Goal: Transaction & Acquisition: Book appointment/travel/reservation

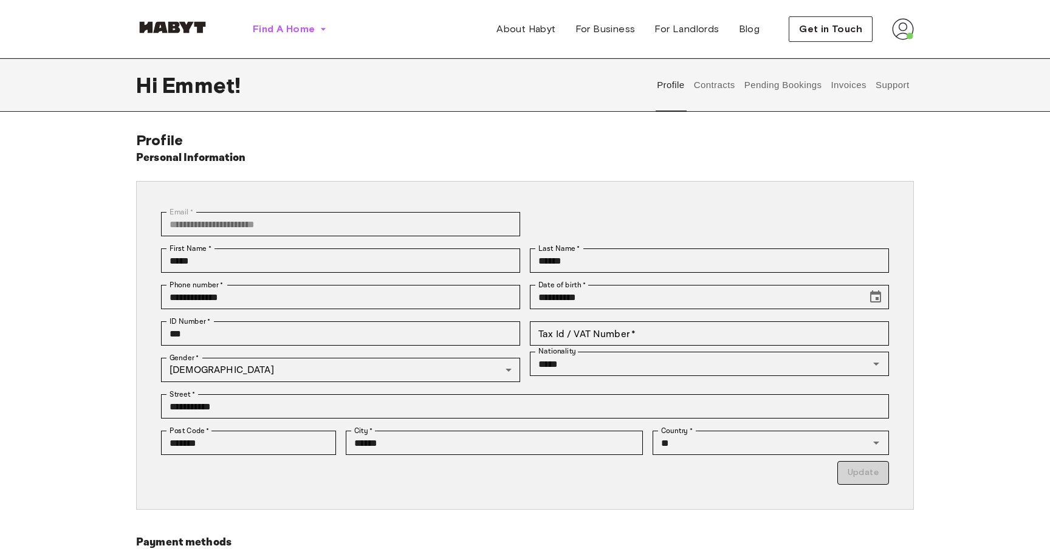
click at [290, 32] on span "Find A Home" at bounding box center [284, 29] width 62 height 15
click at [300, 30] on span "Find A Home" at bounding box center [284, 29] width 62 height 15
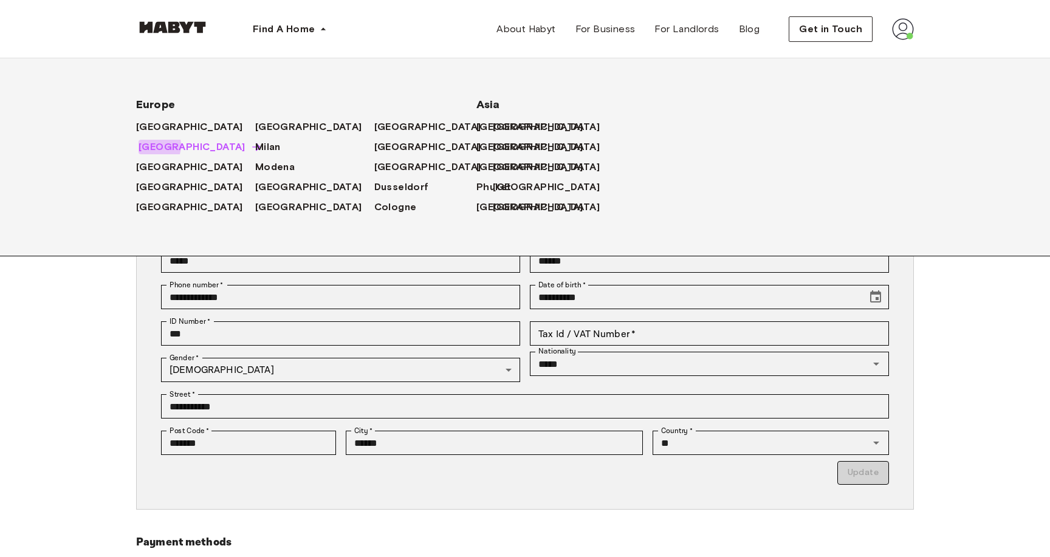
click at [149, 146] on span "[GEOGRAPHIC_DATA]" at bounding box center [192, 147] width 107 height 15
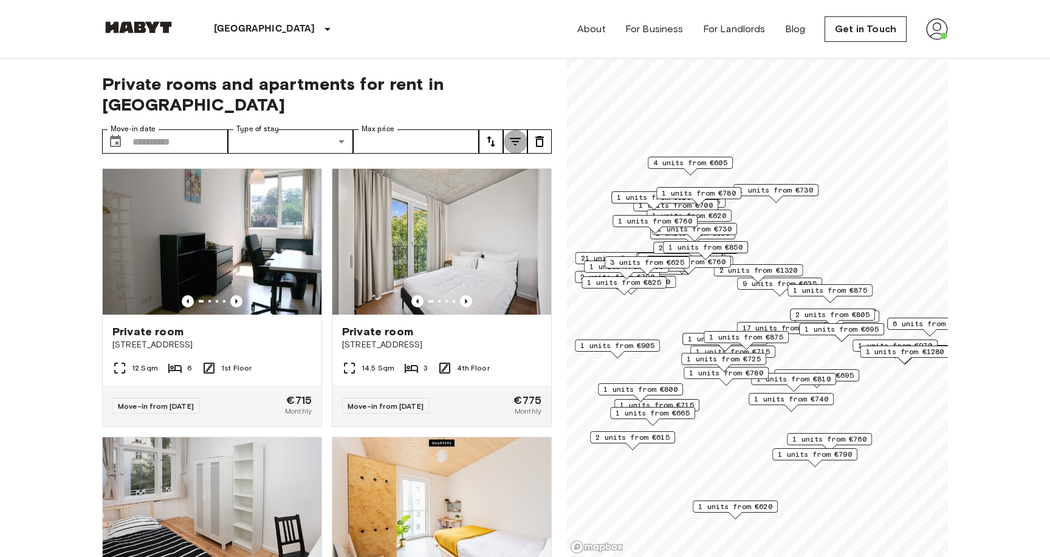
click at [513, 134] on icon "tune" at bounding box center [515, 141] width 15 height 15
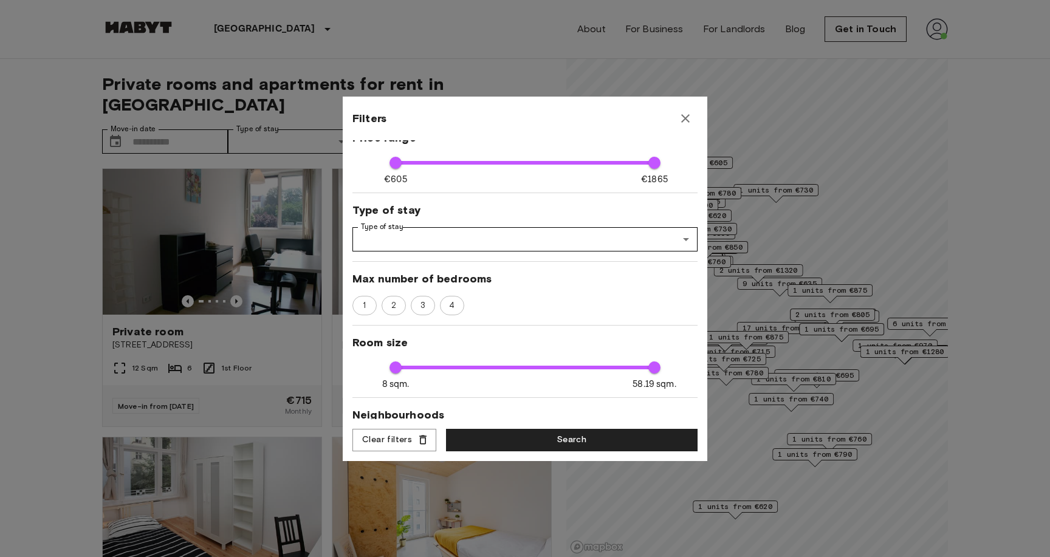
scroll to position [79, 0]
click at [394, 303] on span "2" at bounding box center [394, 305] width 18 height 12
type input "**"
click at [473, 436] on button "Search" at bounding box center [571, 440] width 251 height 22
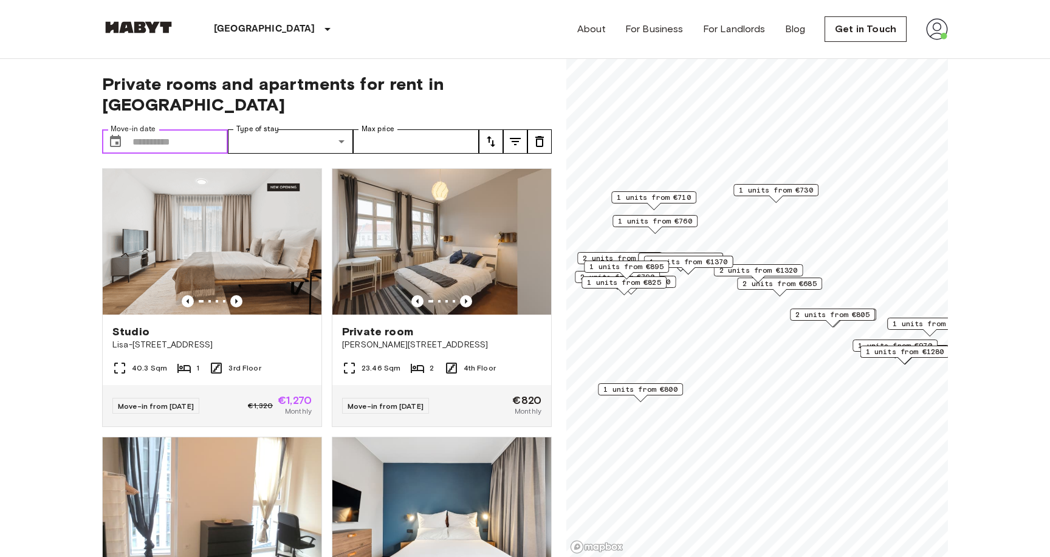
click at [199, 129] on input "Move-in date" at bounding box center [179, 141] width 95 height 24
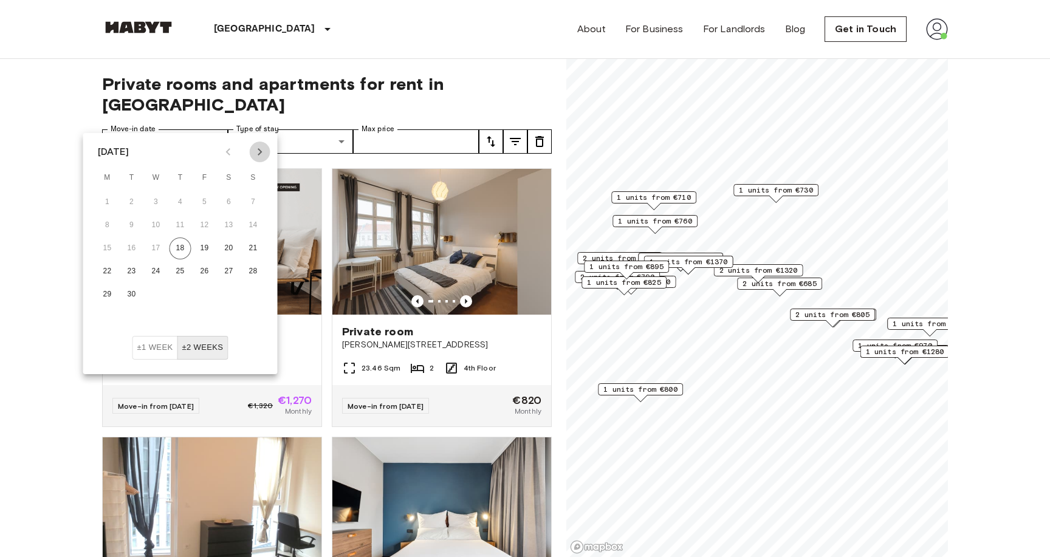
click at [259, 153] on icon "Next month" at bounding box center [260, 151] width 4 height 7
click at [230, 203] on button "1" at bounding box center [229, 202] width 22 height 22
type input "**********"
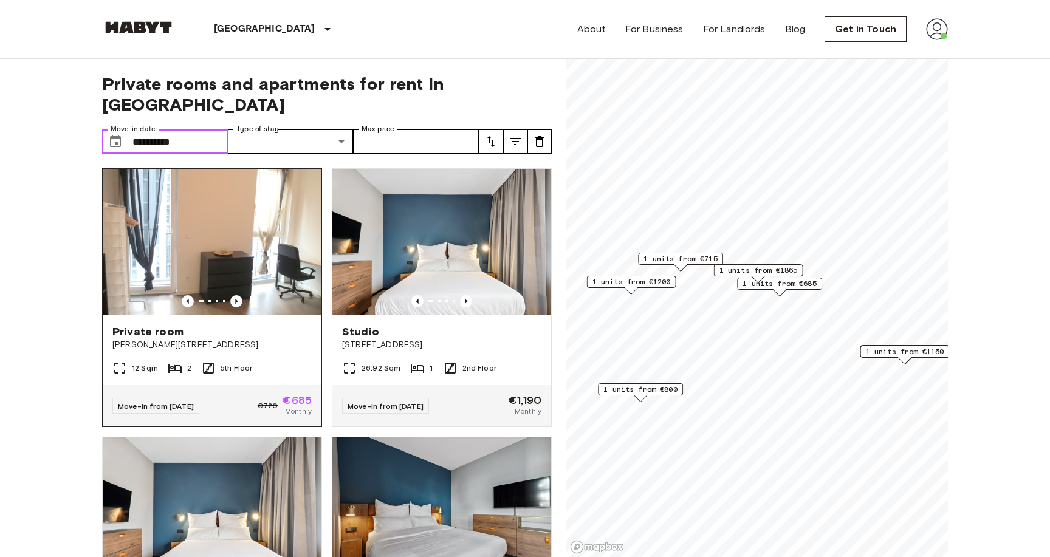
click at [197, 226] on img at bounding box center [212, 242] width 219 height 146
click at [520, 134] on icon "tune" at bounding box center [515, 141] width 15 height 15
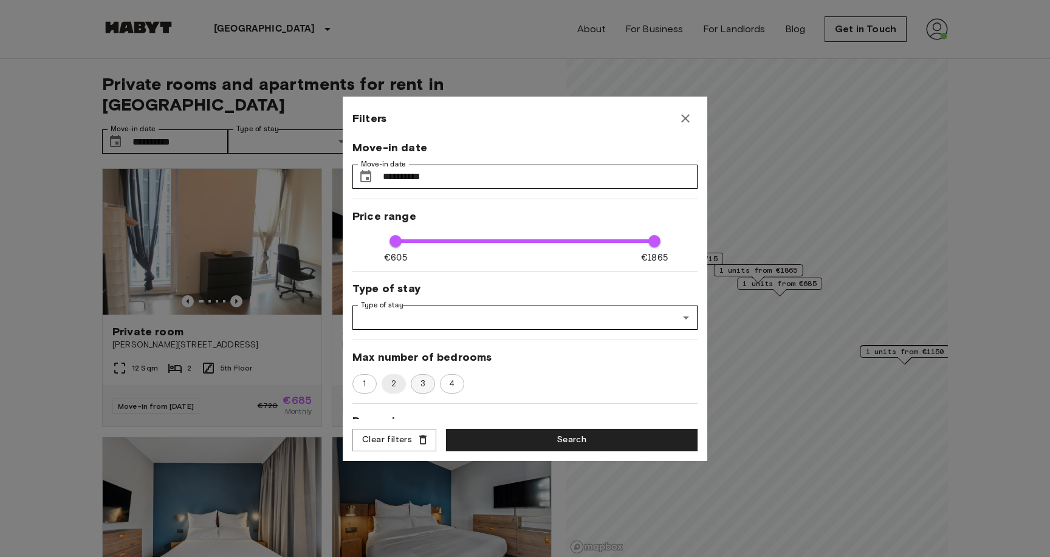
click at [424, 389] on div "3" at bounding box center [423, 383] width 24 height 19
type input "**"
click at [508, 430] on button "Search" at bounding box center [571, 440] width 251 height 22
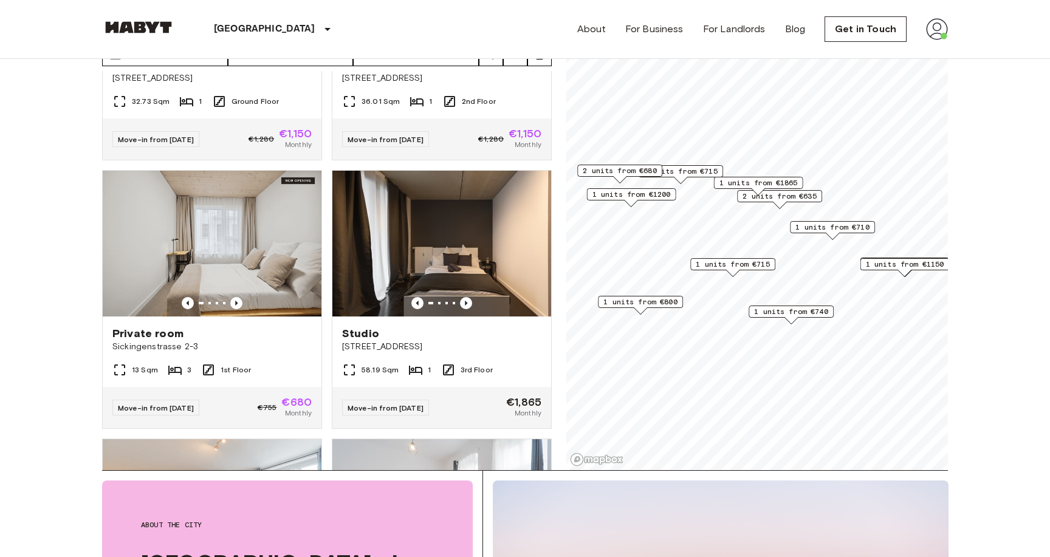
scroll to position [730, 0]
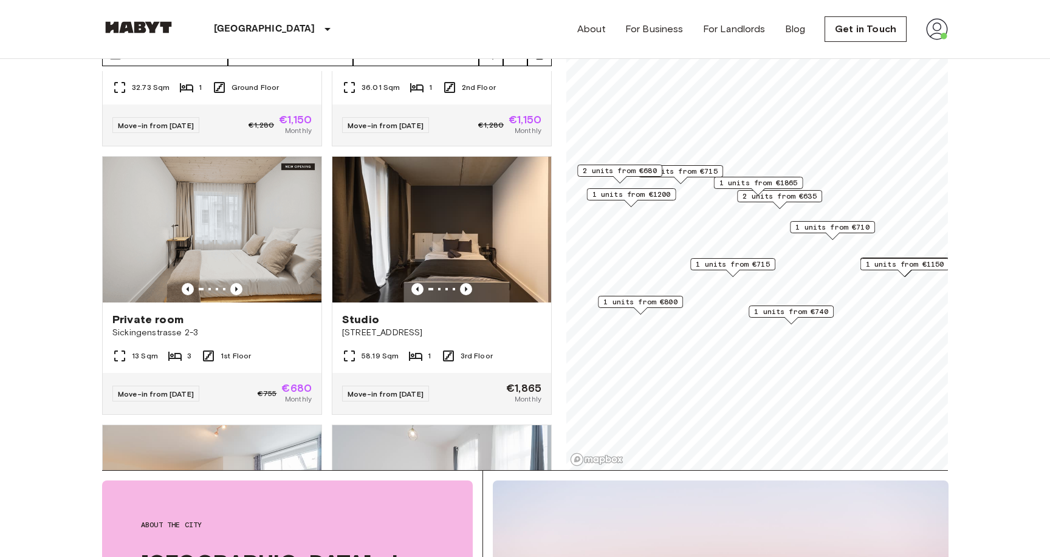
click at [238, 230] on img at bounding box center [212, 230] width 219 height 146
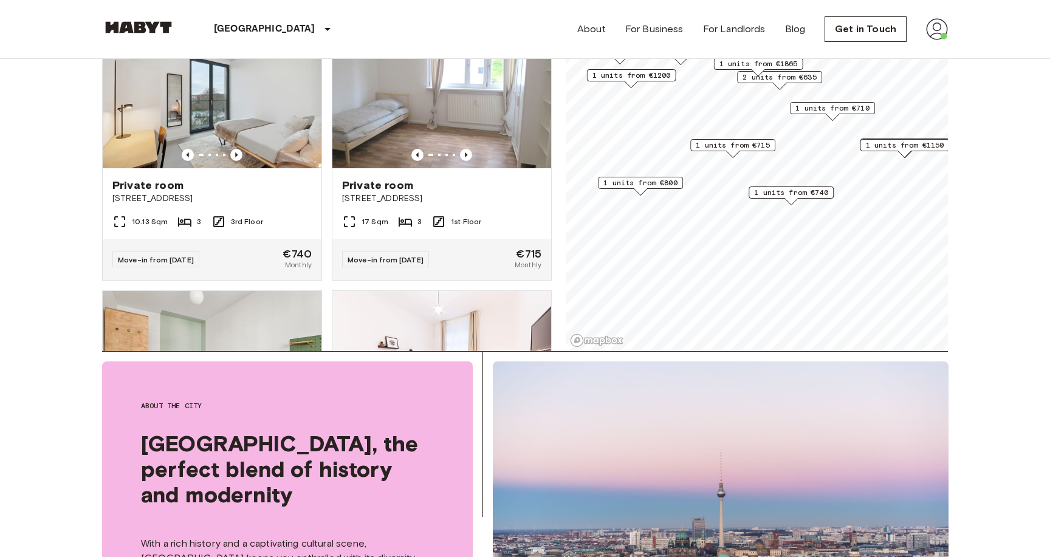
scroll to position [1111, 0]
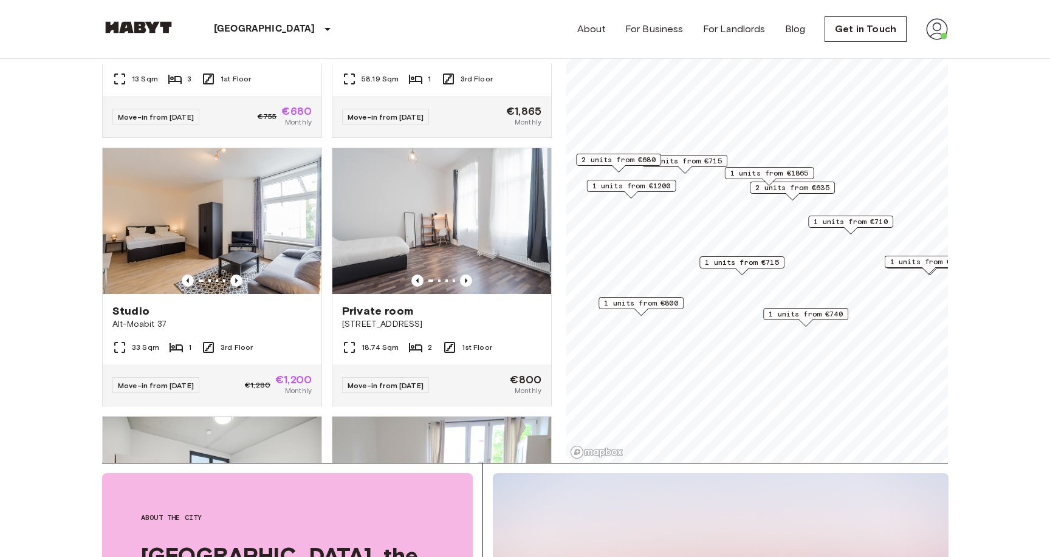
scroll to position [95, 0]
click at [626, 154] on span "2 units from €680" at bounding box center [618, 159] width 74 height 11
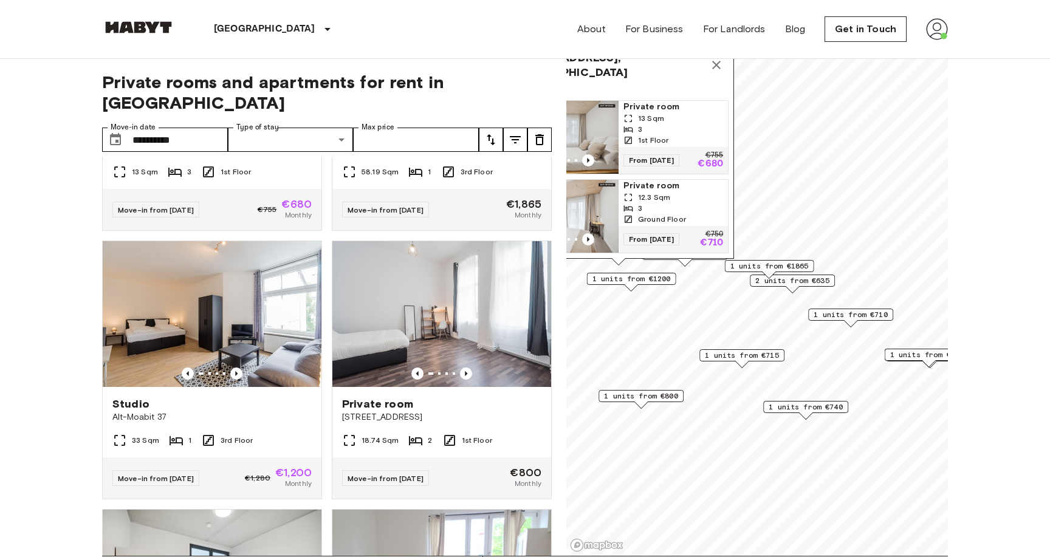
scroll to position [0, 0]
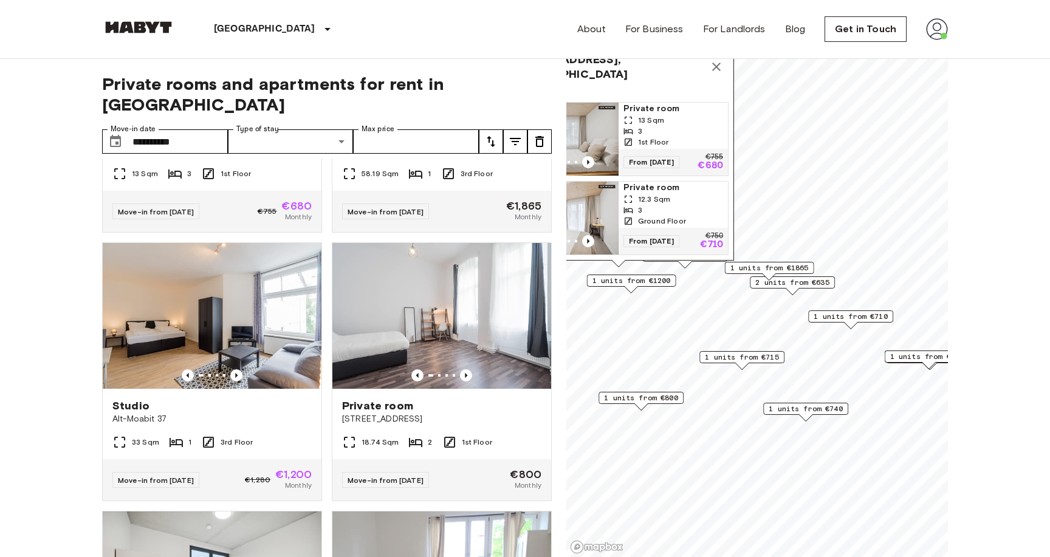
click at [653, 113] on span "Private room" at bounding box center [673, 109] width 100 height 12
click at [719, 64] on icon "Map marker" at bounding box center [716, 67] width 9 height 9
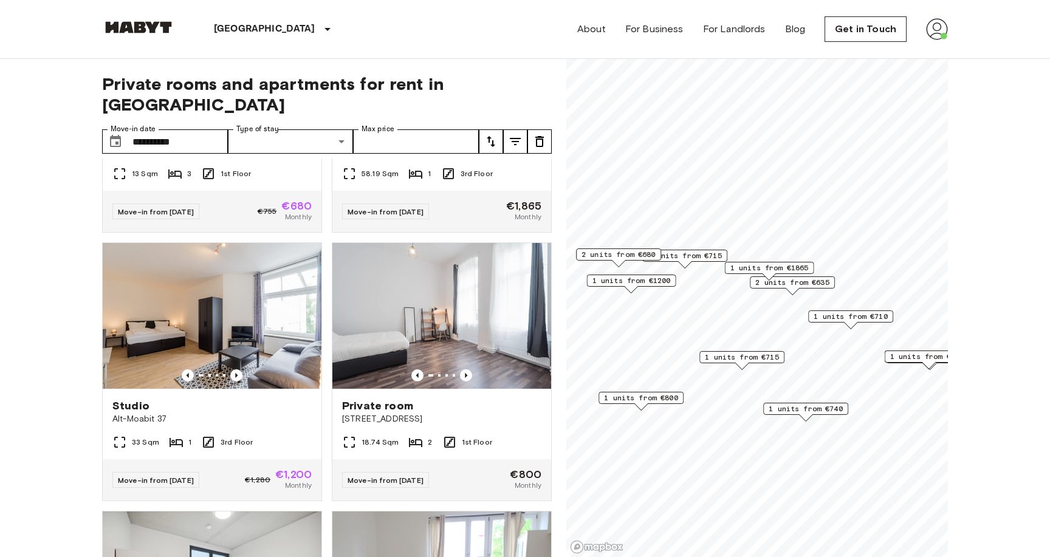
click at [796, 286] on span "2 units from €635" at bounding box center [792, 282] width 74 height 11
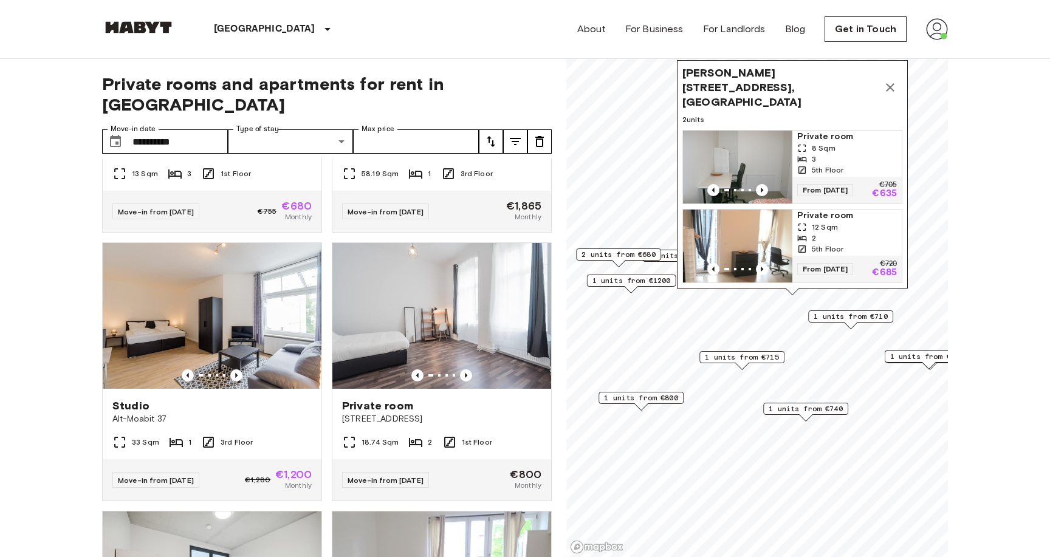
click at [817, 138] on span "Private room" at bounding box center [847, 137] width 100 height 12
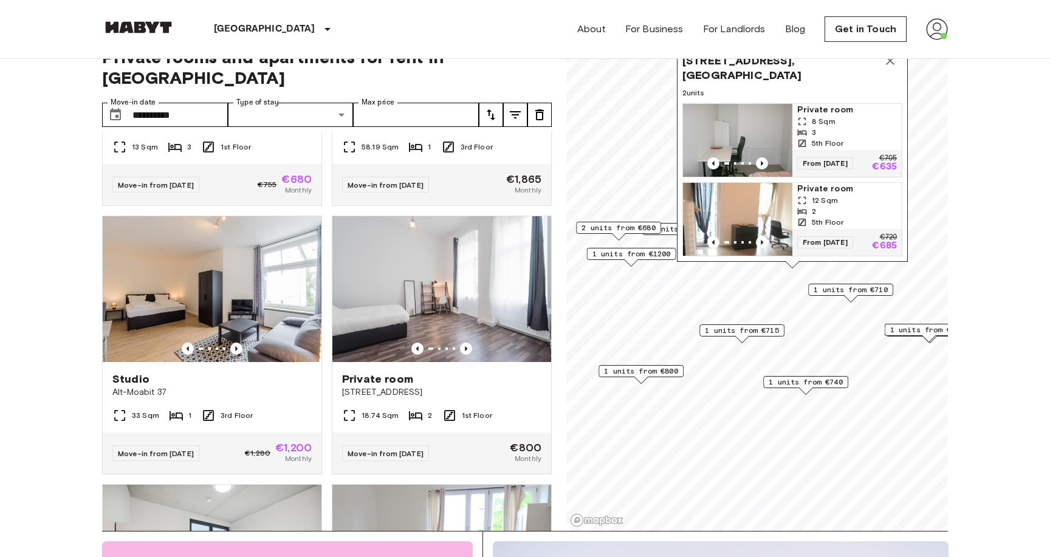
scroll to position [30, 0]
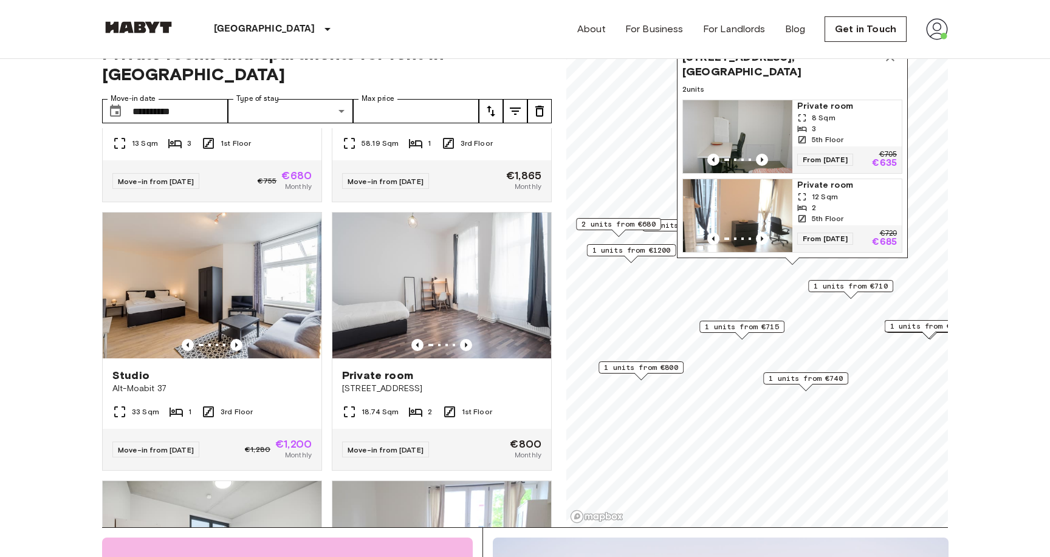
click at [829, 199] on span "12 Sqm" at bounding box center [825, 196] width 26 height 11
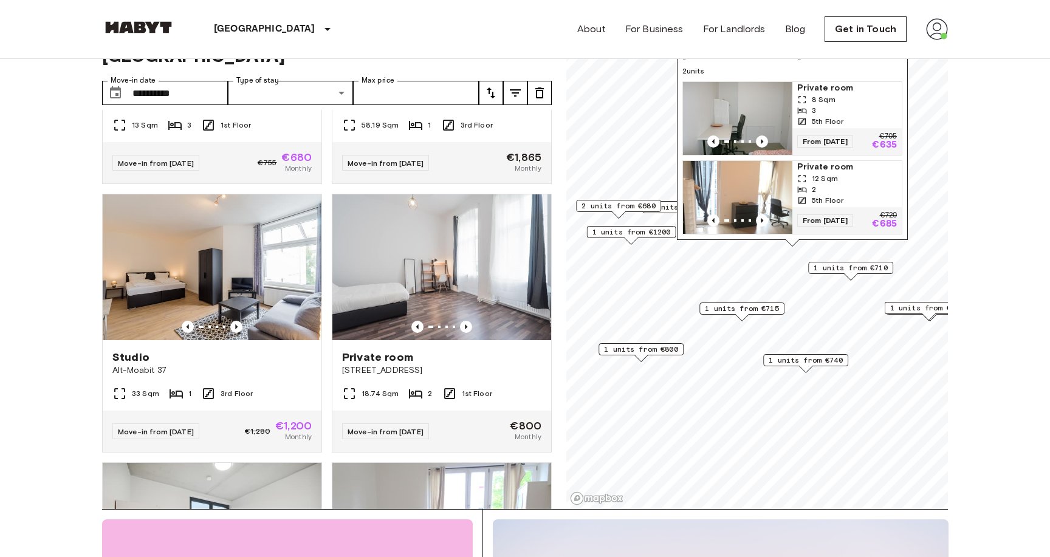
scroll to position [7, 0]
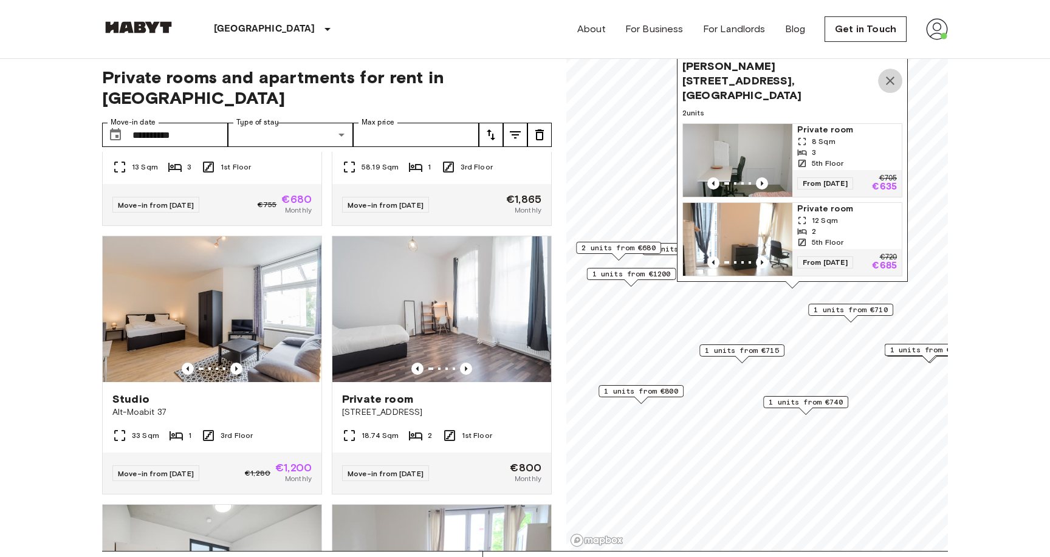
click at [890, 85] on icon "Map marker" at bounding box center [890, 81] width 9 height 9
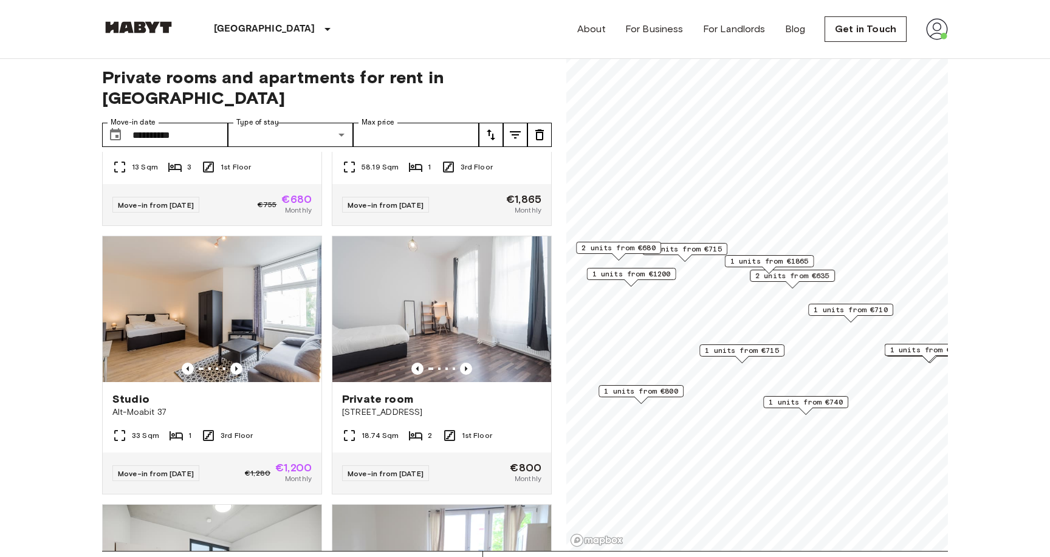
click at [511, 128] on icon "tune" at bounding box center [515, 135] width 15 height 15
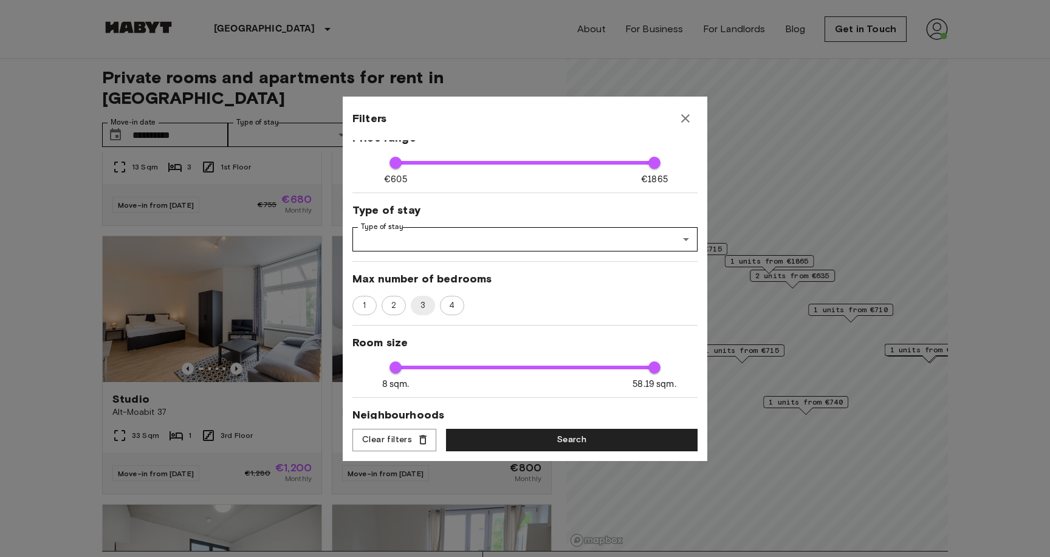
scroll to position [87, 0]
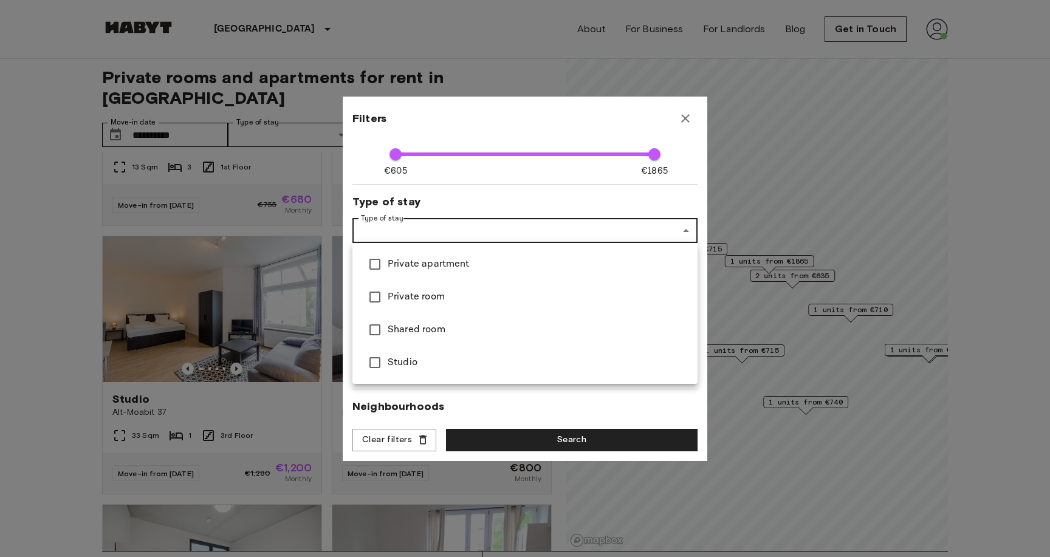
click at [482, 237] on div at bounding box center [525, 278] width 1050 height 557
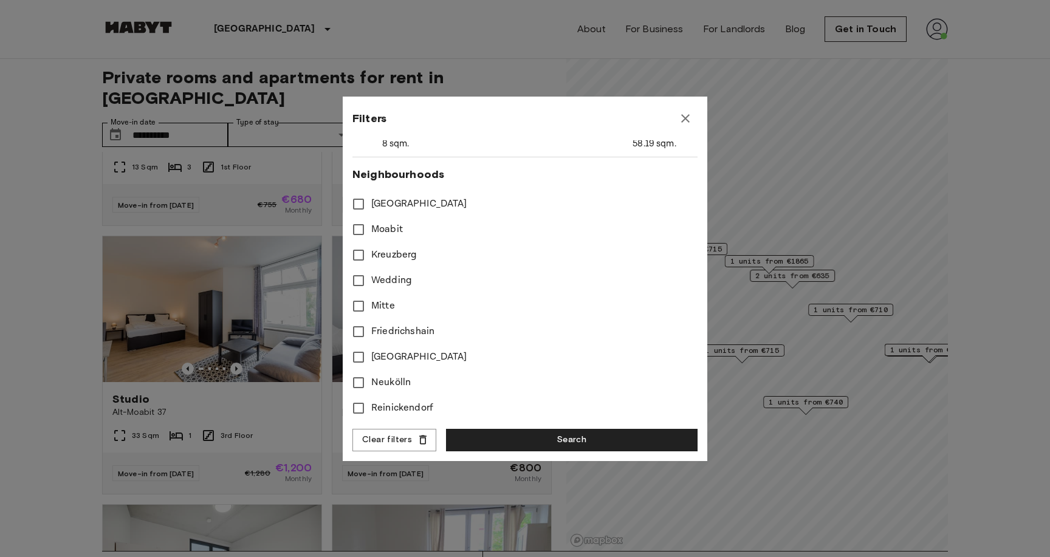
scroll to position [448, 0]
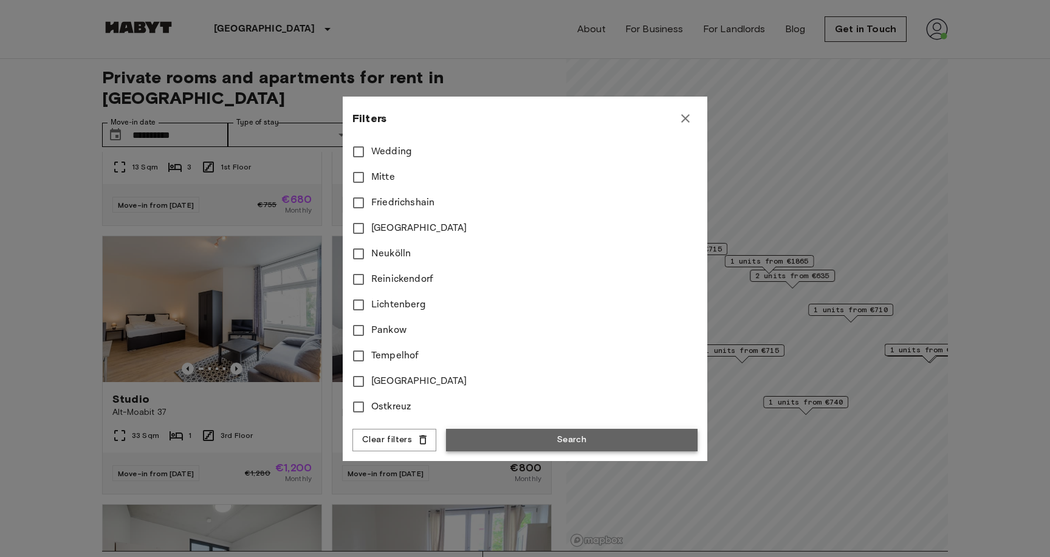
click at [533, 436] on button "Search" at bounding box center [571, 440] width 251 height 22
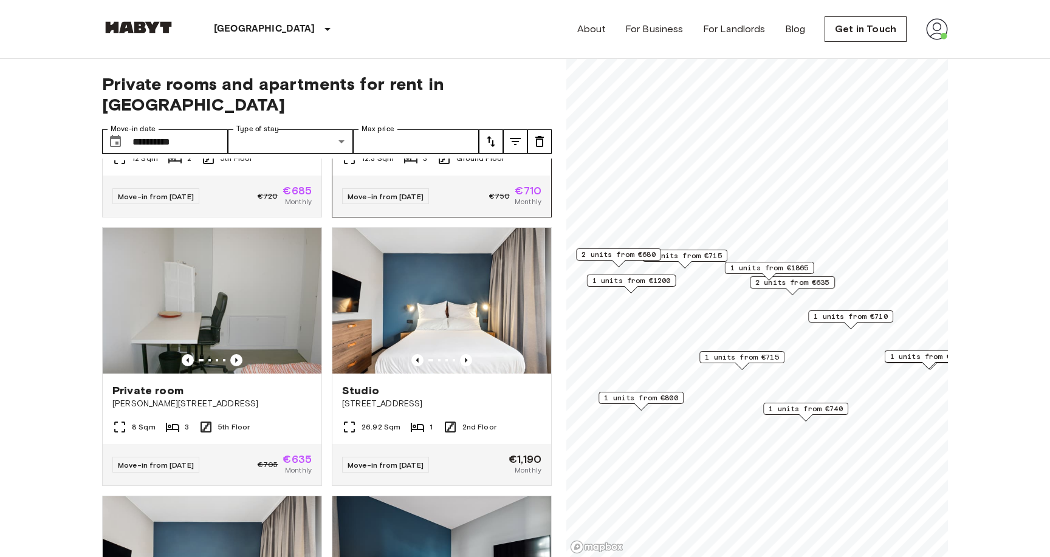
scroll to position [212, 0]
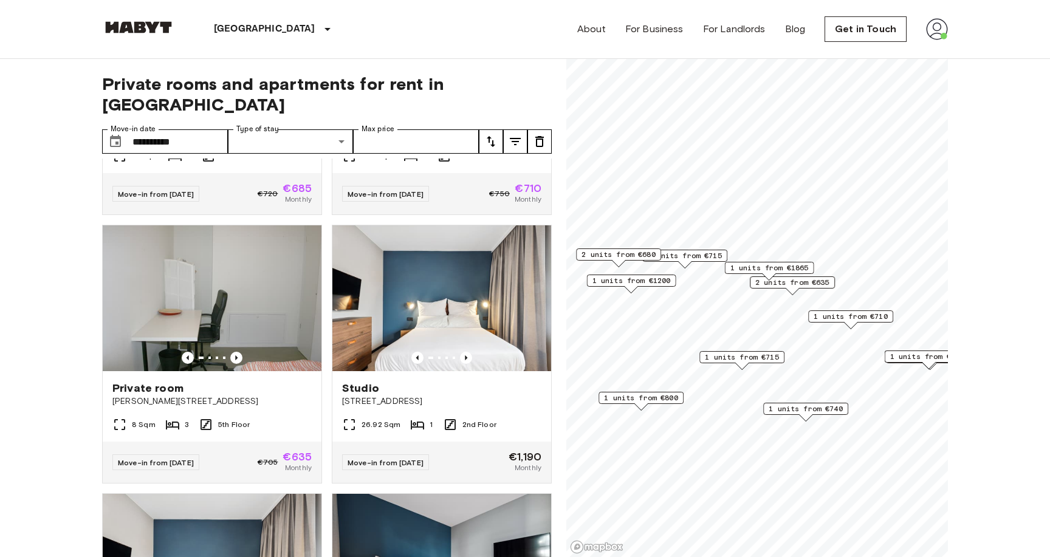
click at [621, 258] on span "2 units from €680" at bounding box center [618, 254] width 74 height 11
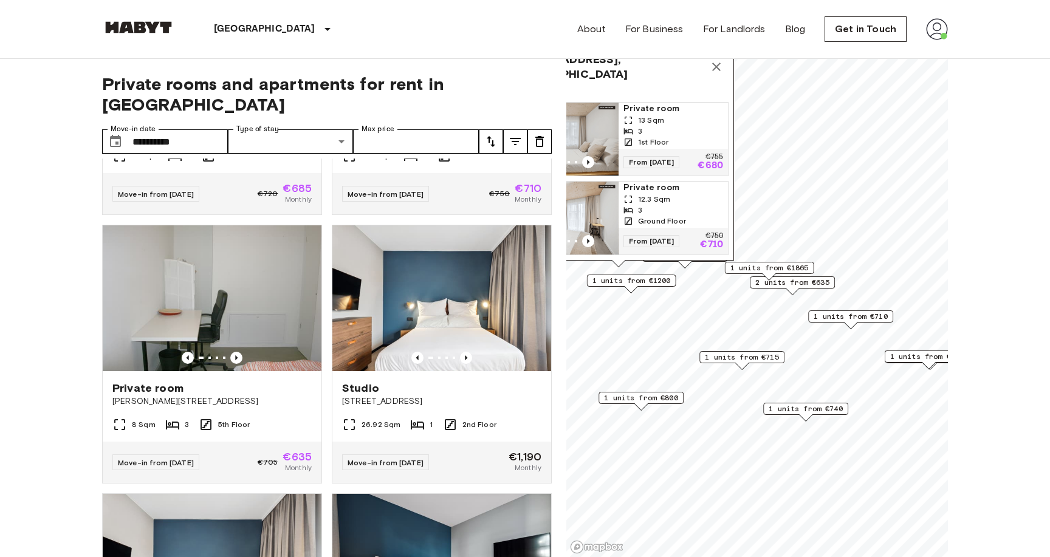
click at [658, 116] on span "13 Sqm" at bounding box center [651, 120] width 26 height 11
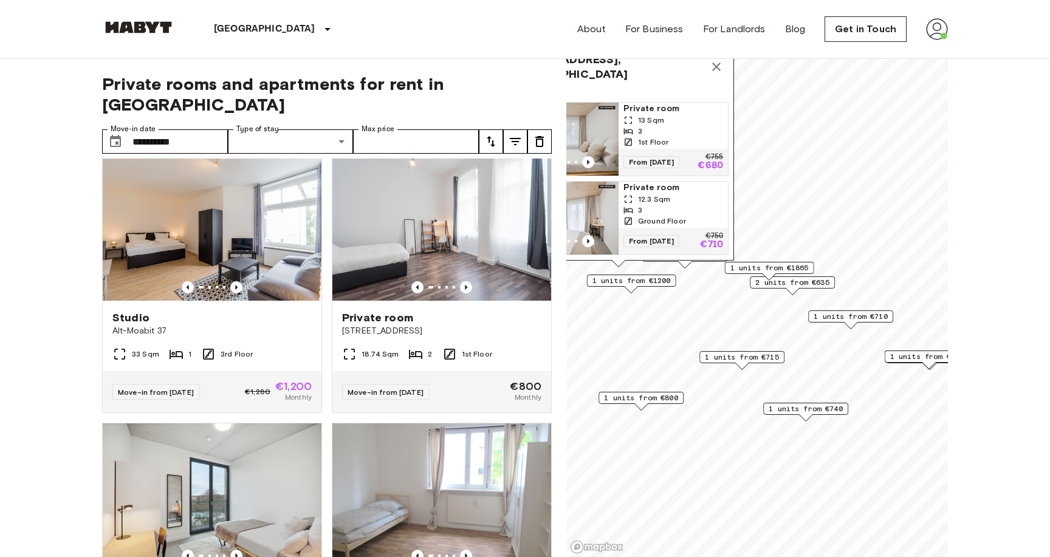
scroll to position [1089, 0]
click at [428, 184] on img at bounding box center [441, 227] width 219 height 146
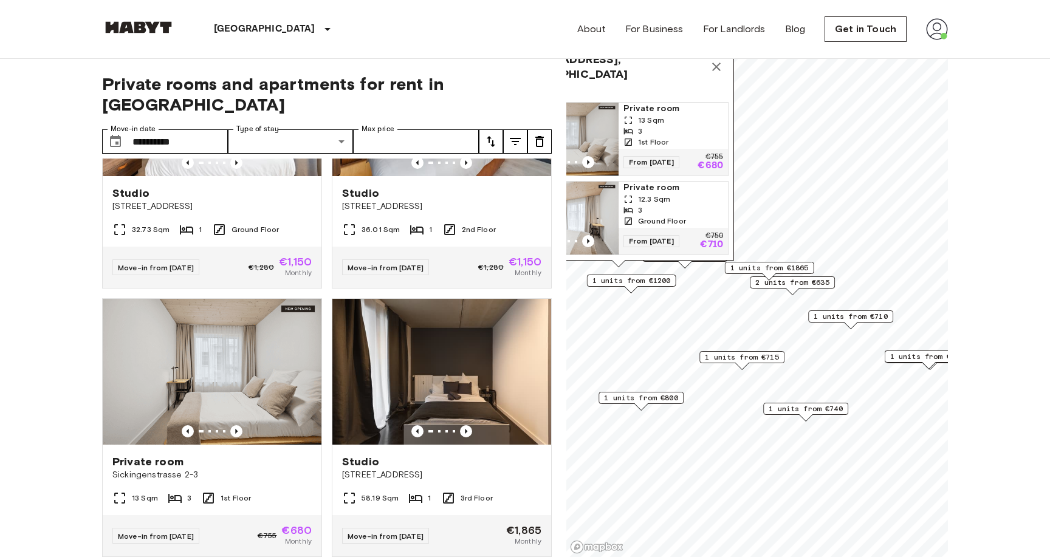
scroll to position [665, 0]
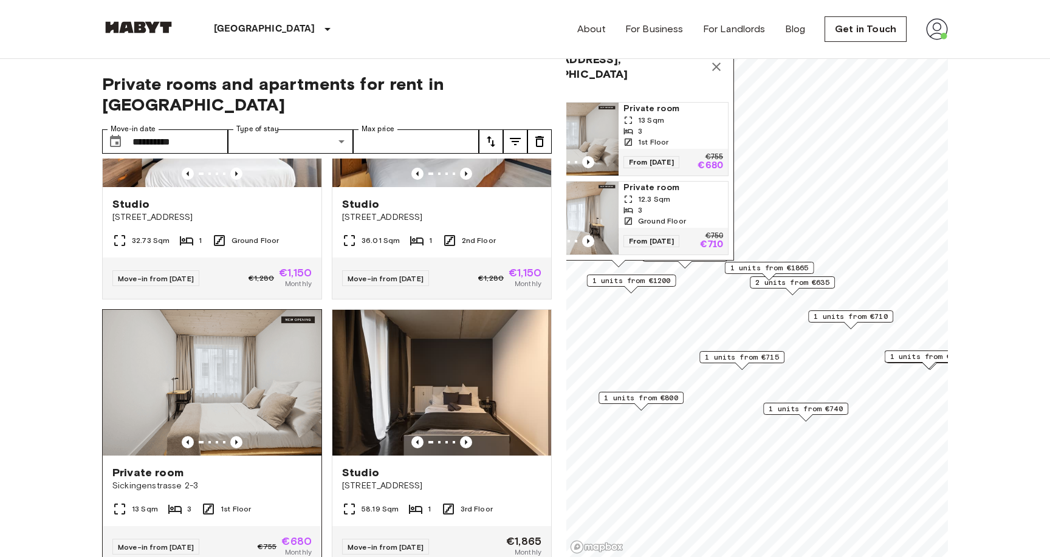
click at [225, 358] on img at bounding box center [212, 383] width 219 height 146
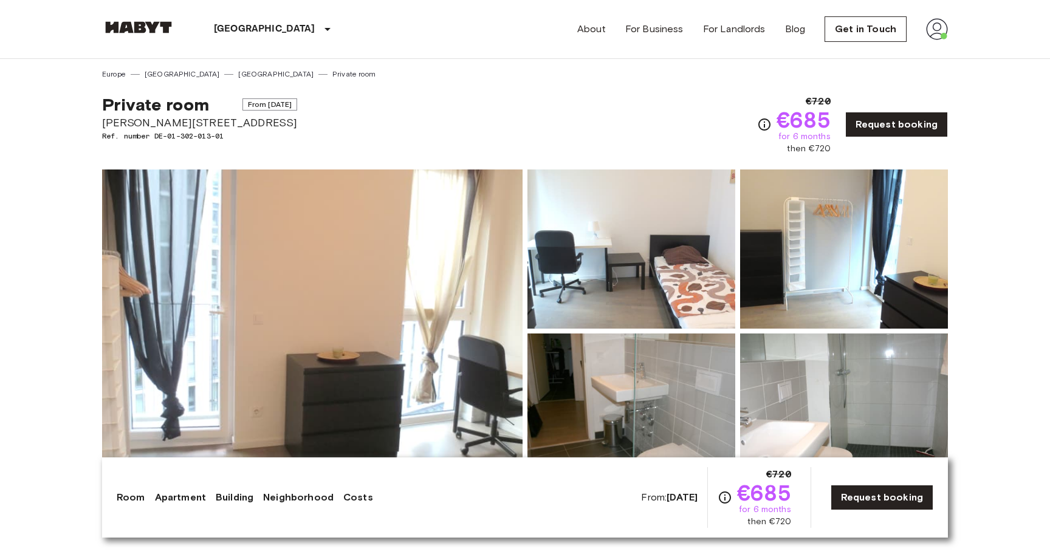
click at [197, 226] on img at bounding box center [312, 330] width 420 height 323
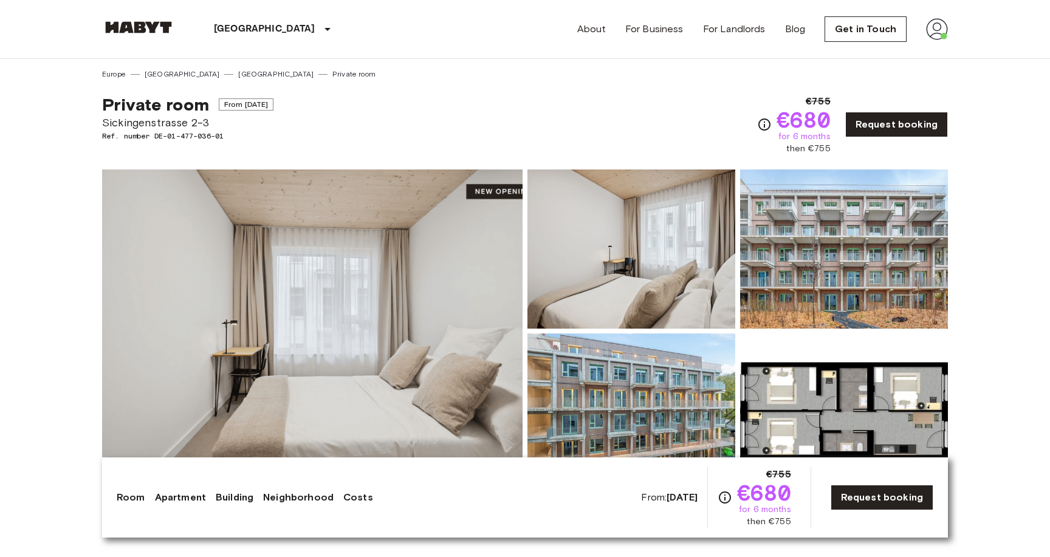
click at [251, 245] on img at bounding box center [312, 330] width 420 height 323
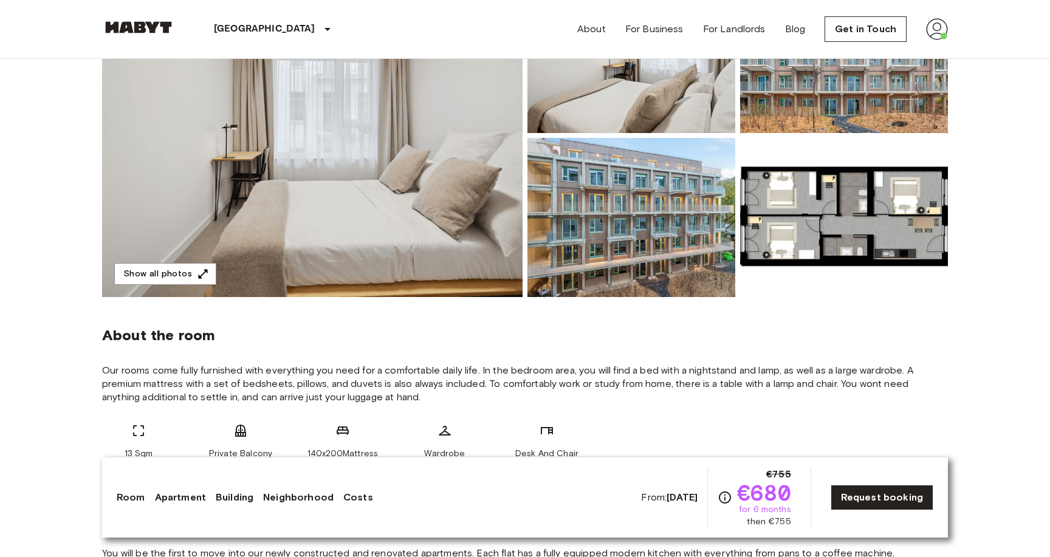
scroll to position [30, 0]
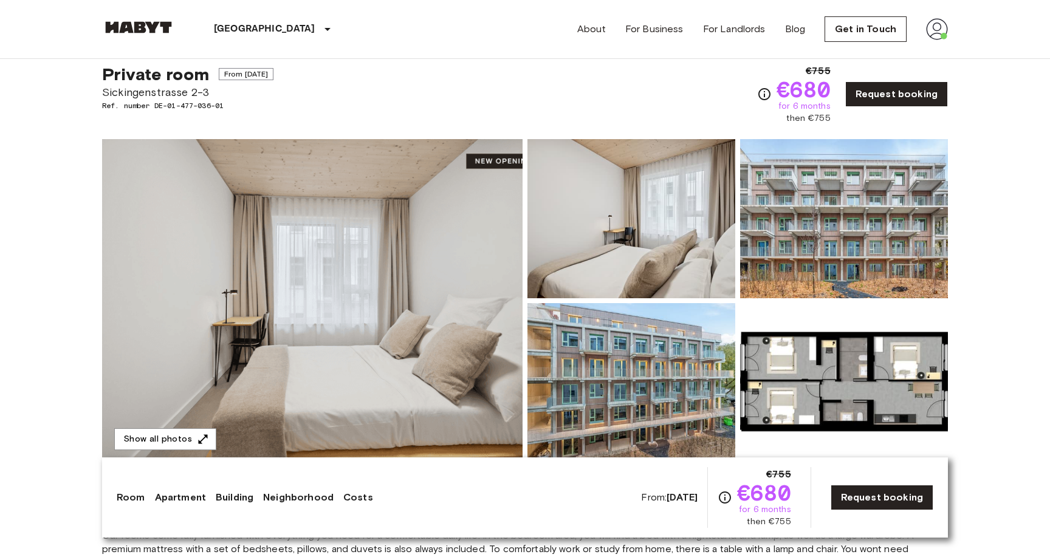
click at [431, 214] on img at bounding box center [312, 300] width 420 height 323
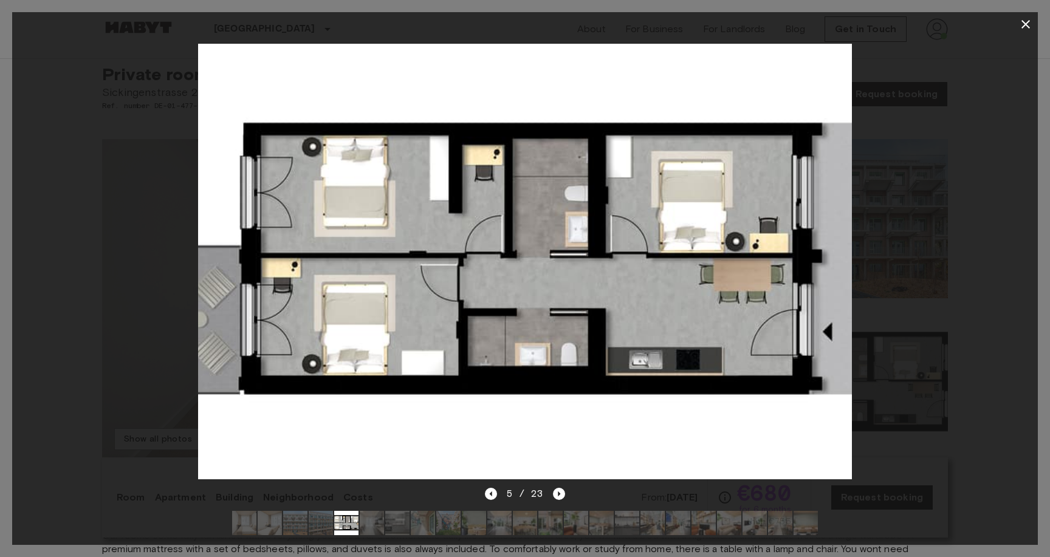
click at [201, 85] on img at bounding box center [525, 262] width 654 height 436
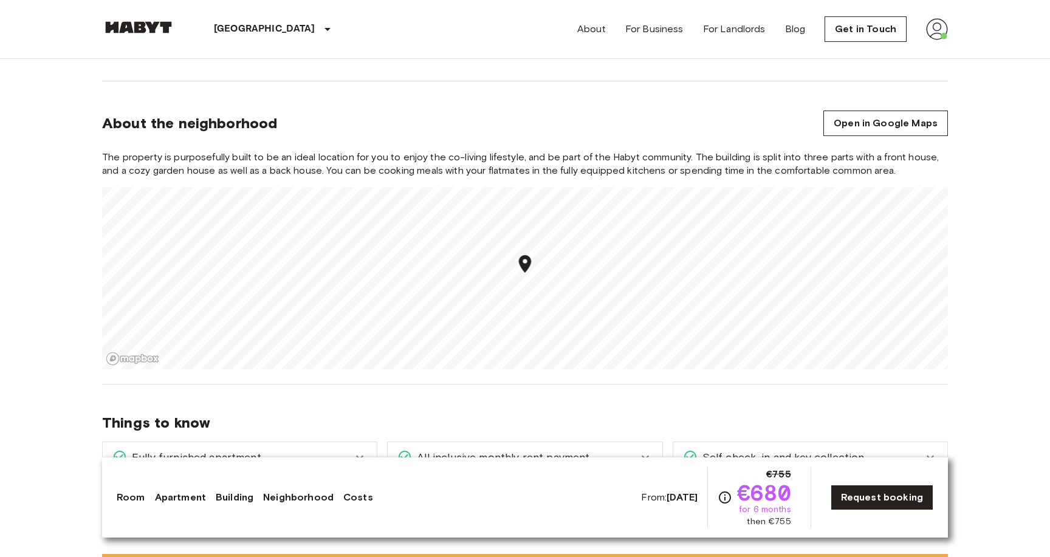
scroll to position [1284, 0]
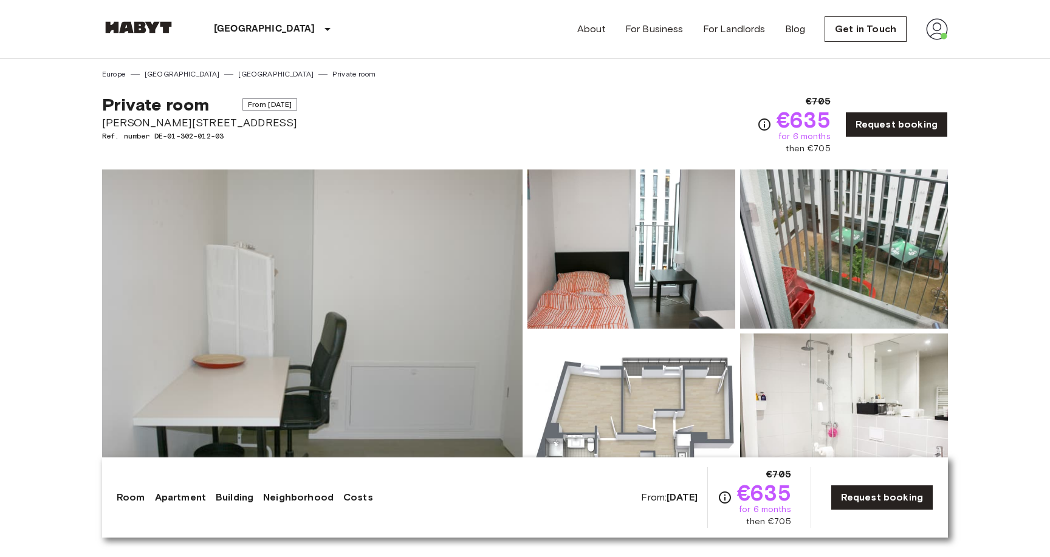
click at [346, 263] on img at bounding box center [312, 330] width 420 height 323
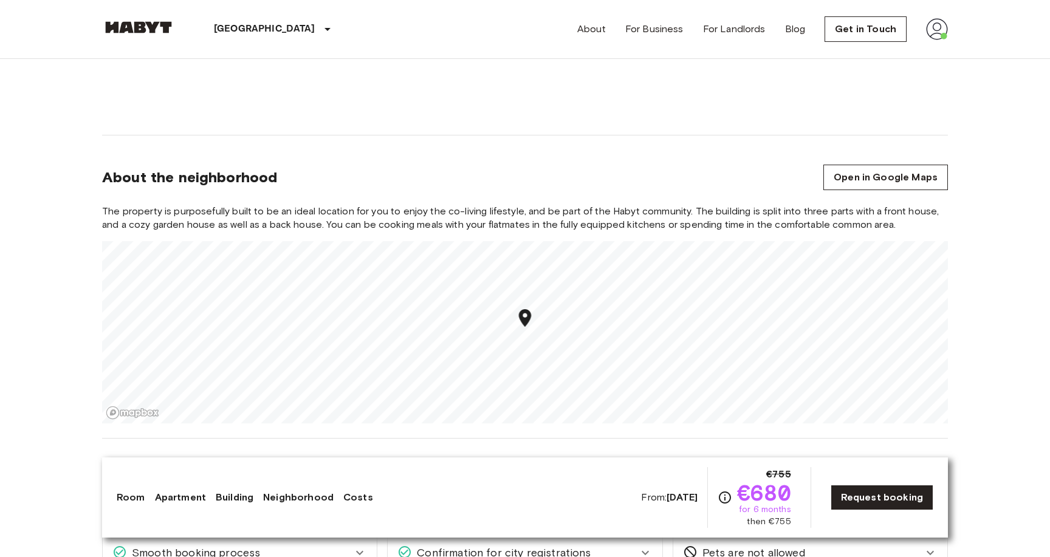
scroll to position [1246, 0]
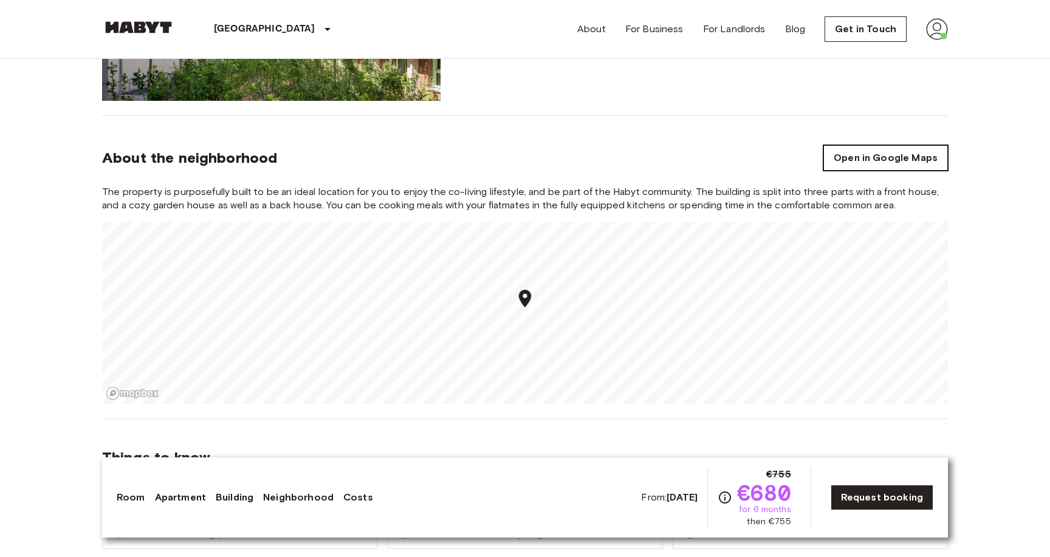
click at [837, 157] on link "Open in Google Maps" at bounding box center [885, 158] width 125 height 26
click at [850, 156] on link "Open in Google Maps" at bounding box center [885, 158] width 125 height 26
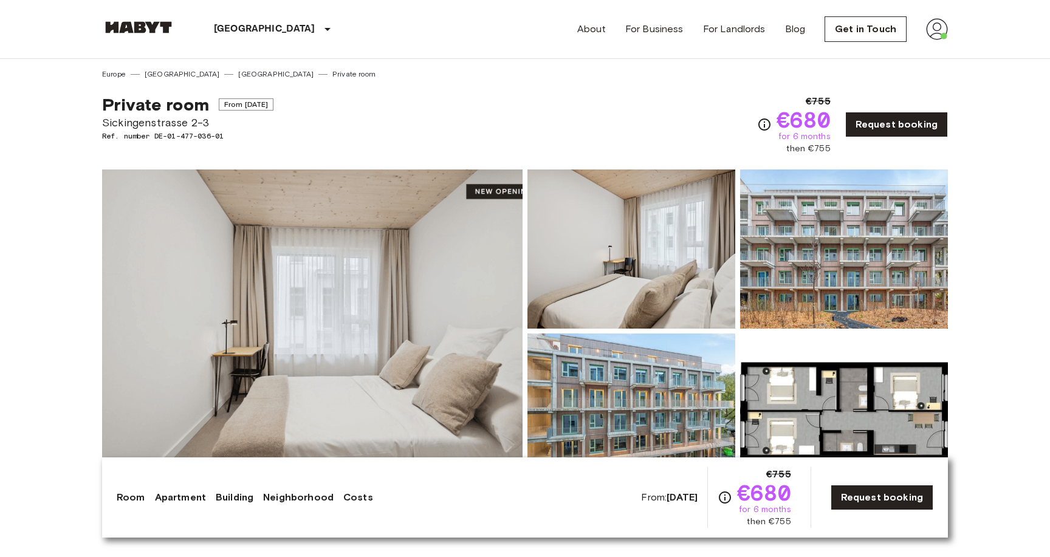
click at [512, 74] on div "Europe Germany Berlin Private room" at bounding box center [525, 69] width 846 height 21
click at [933, 24] on img at bounding box center [937, 29] width 22 height 22
click at [844, 35] on div at bounding box center [525, 278] width 1050 height 557
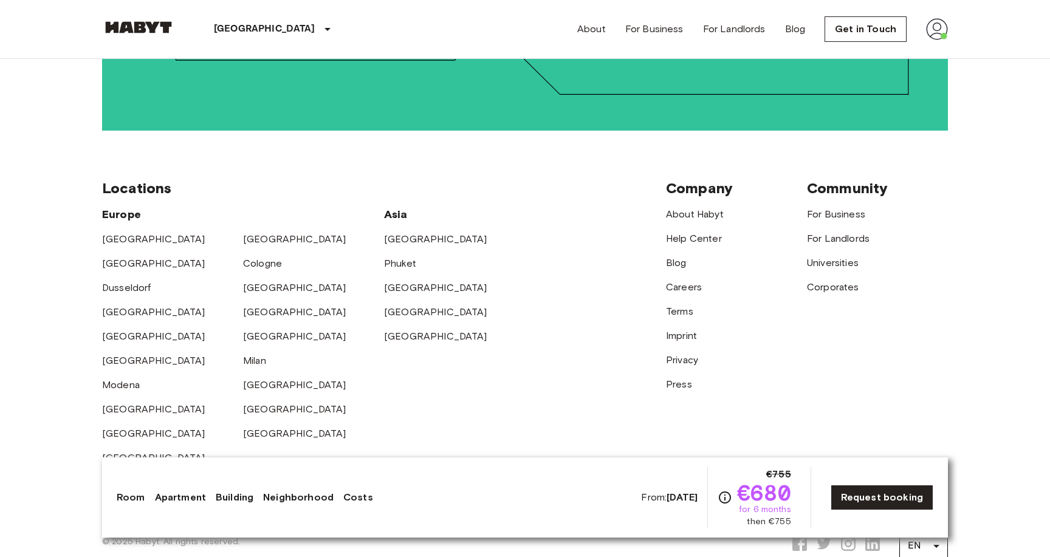
scroll to position [3118, 0]
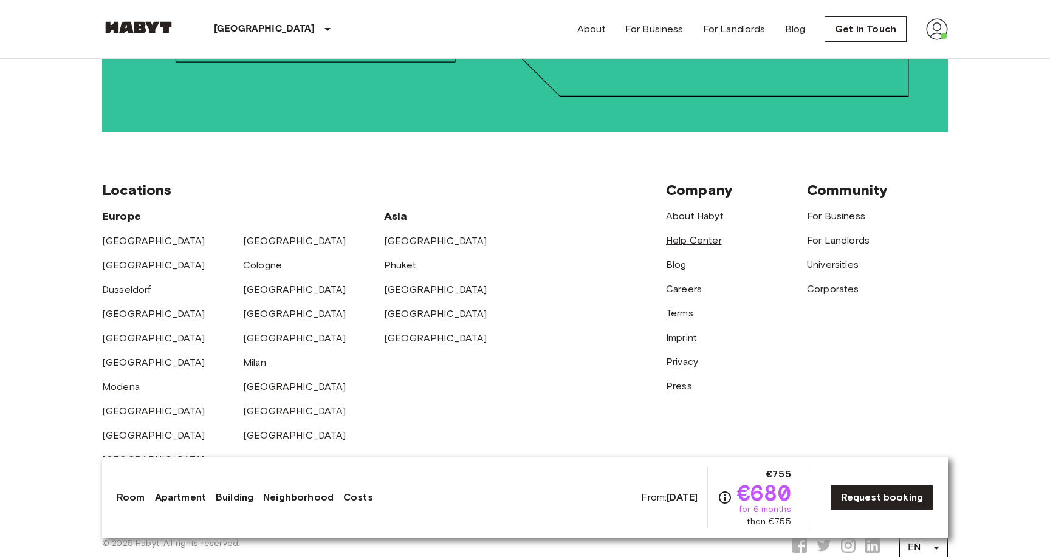
click at [703, 234] on link "Help Center" at bounding box center [694, 240] width 56 height 12
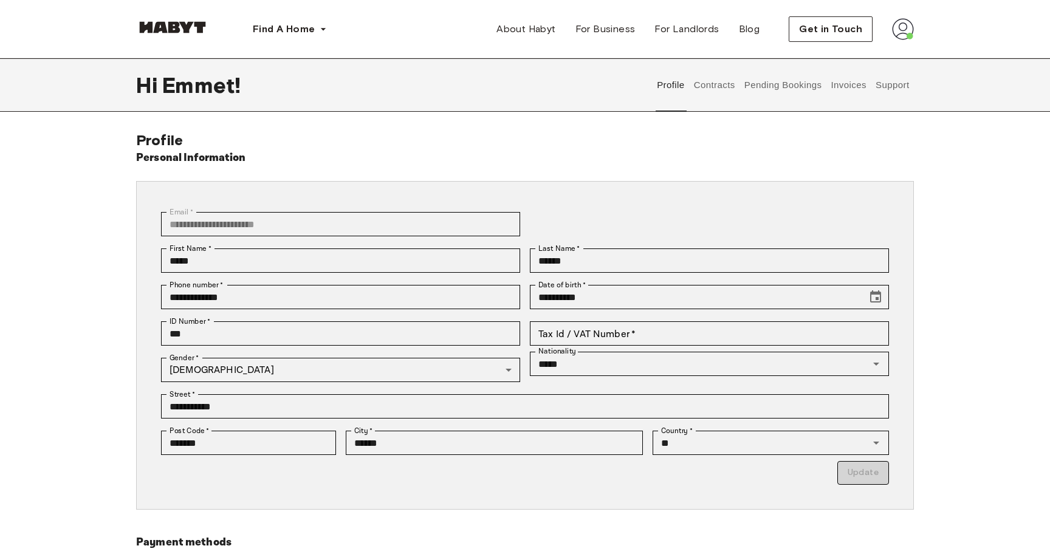
click at [904, 87] on button "Support" at bounding box center [892, 84] width 37 height 53
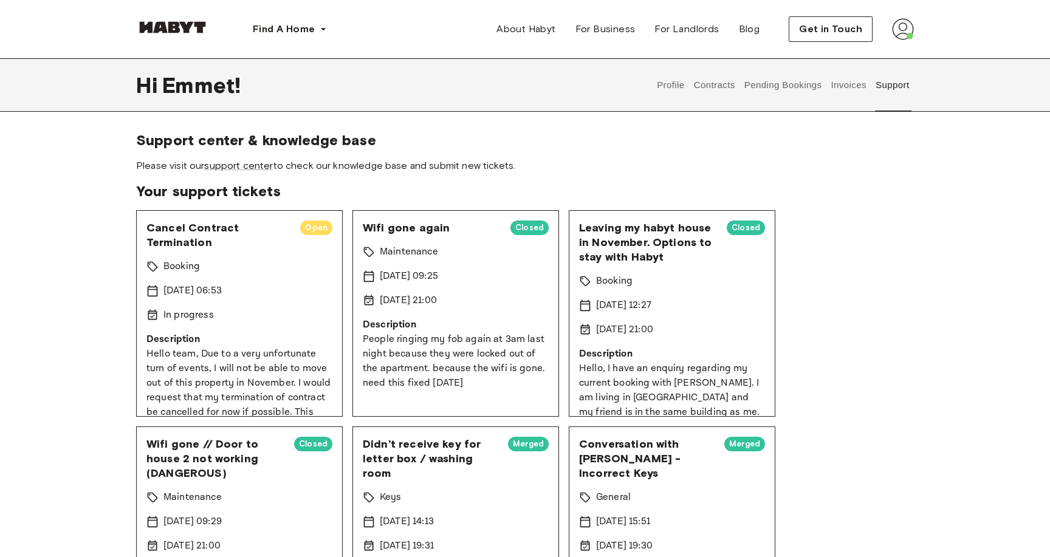
scroll to position [43, 0]
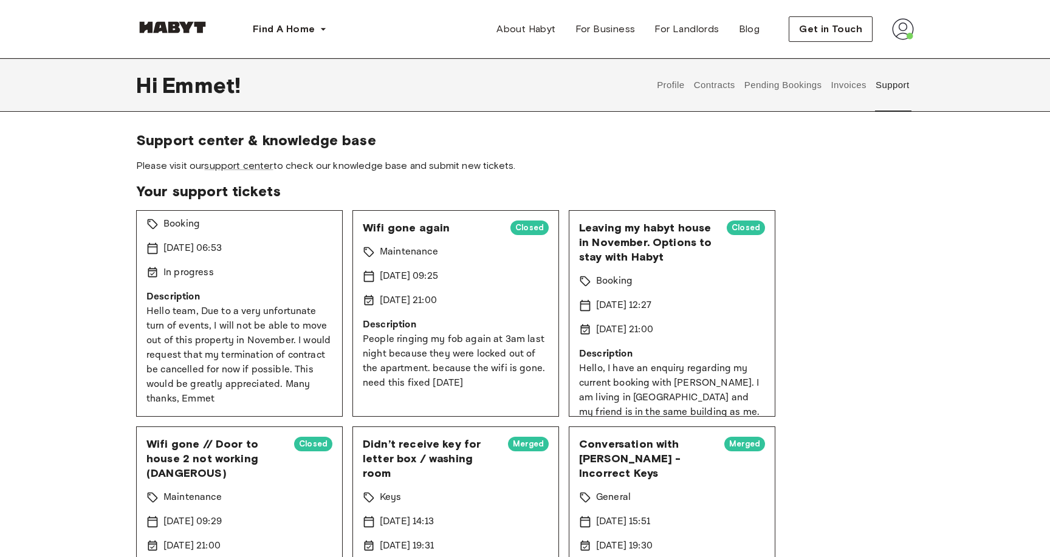
click at [265, 328] on p "Hello team, Due to a very unfortunate turn of events, I will not be able to mov…" at bounding box center [239, 355] width 186 height 102
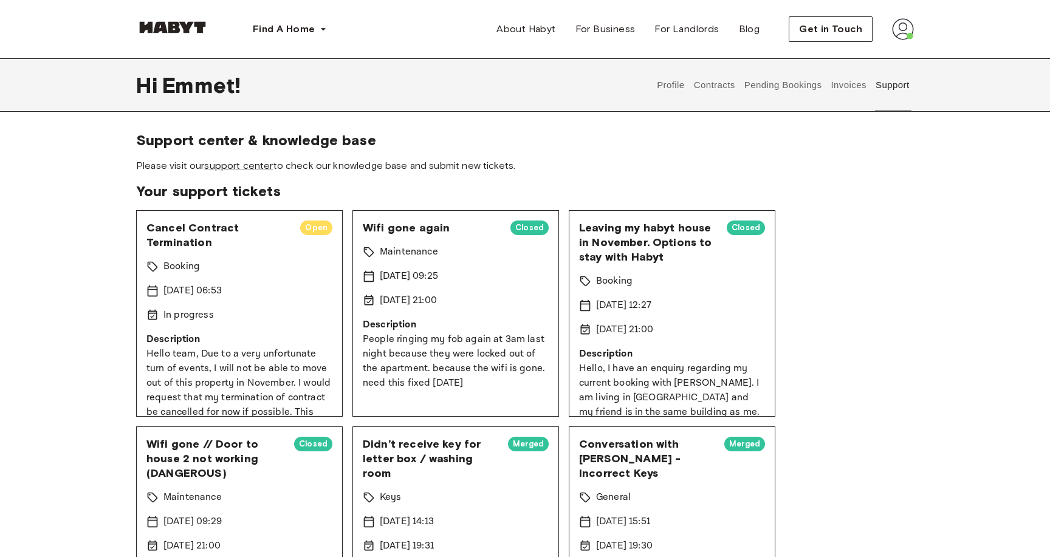
click at [189, 227] on span "Cancel Contract Termination" at bounding box center [218, 235] width 144 height 29
click at [239, 273] on div "Booking" at bounding box center [239, 266] width 186 height 15
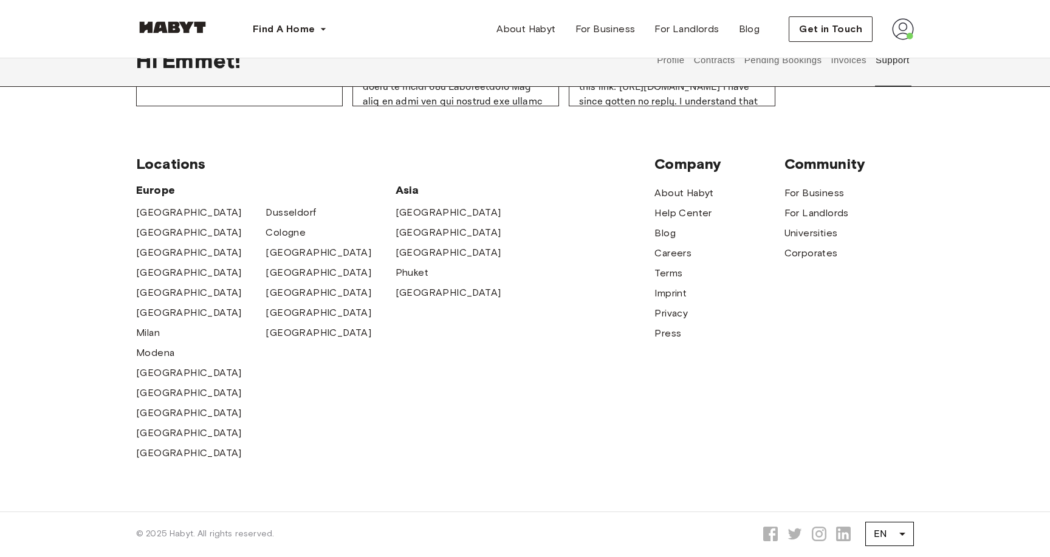
scroll to position [742, 0]
click at [682, 215] on span "Help Center" at bounding box center [682, 214] width 57 height 15
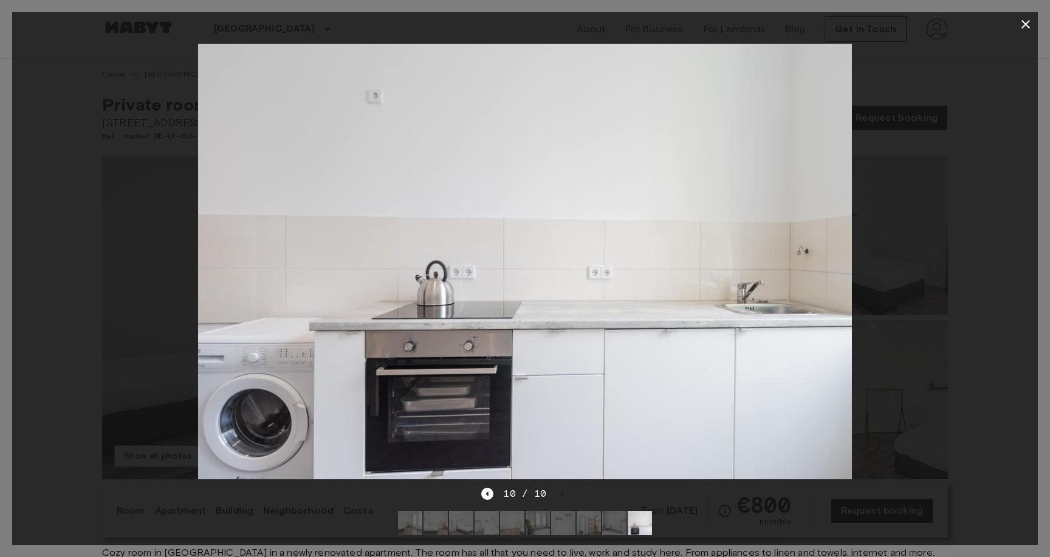
click at [911, 179] on div at bounding box center [524, 261] width 1025 height 450
click at [973, 179] on div at bounding box center [524, 261] width 1025 height 450
click at [1023, 25] on icon "button" at bounding box center [1025, 24] width 9 height 9
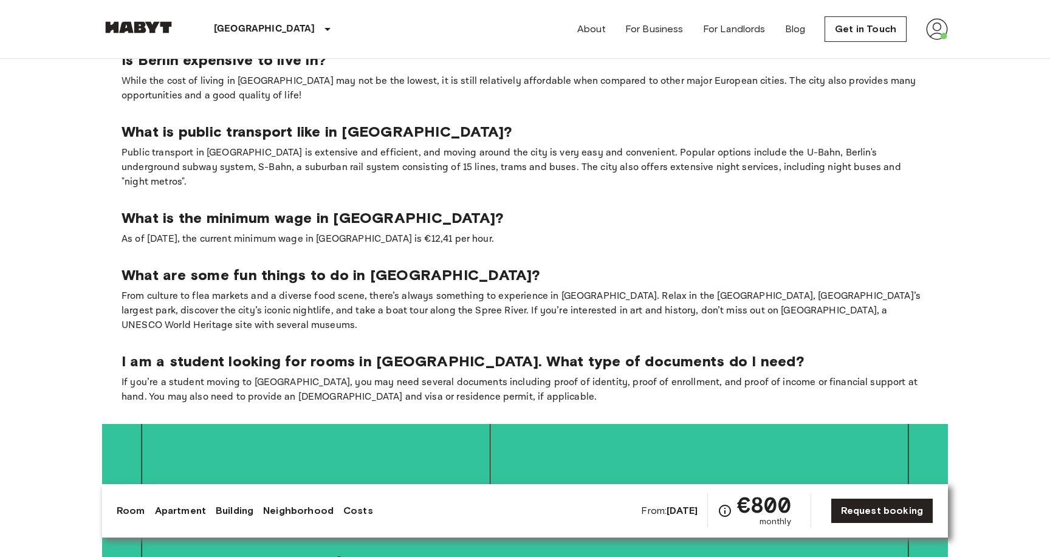
scroll to position [2000, 0]
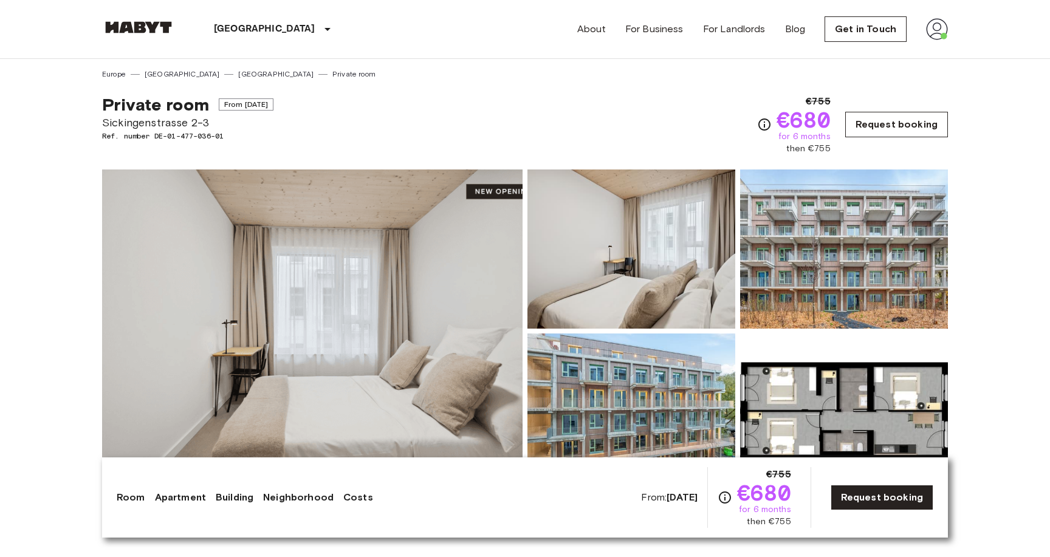
click at [881, 123] on link "Request booking" at bounding box center [896, 125] width 103 height 26
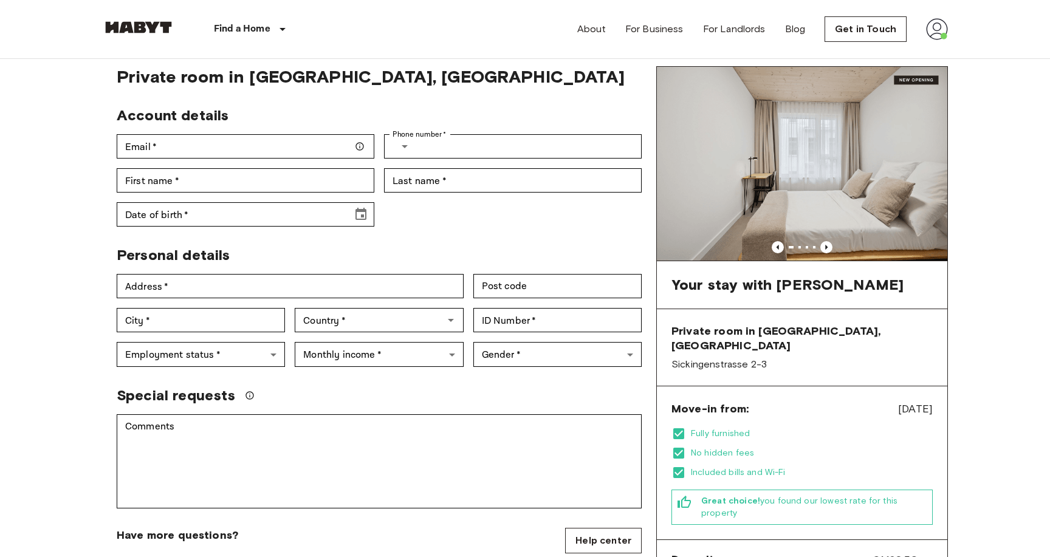
scroll to position [31, 0]
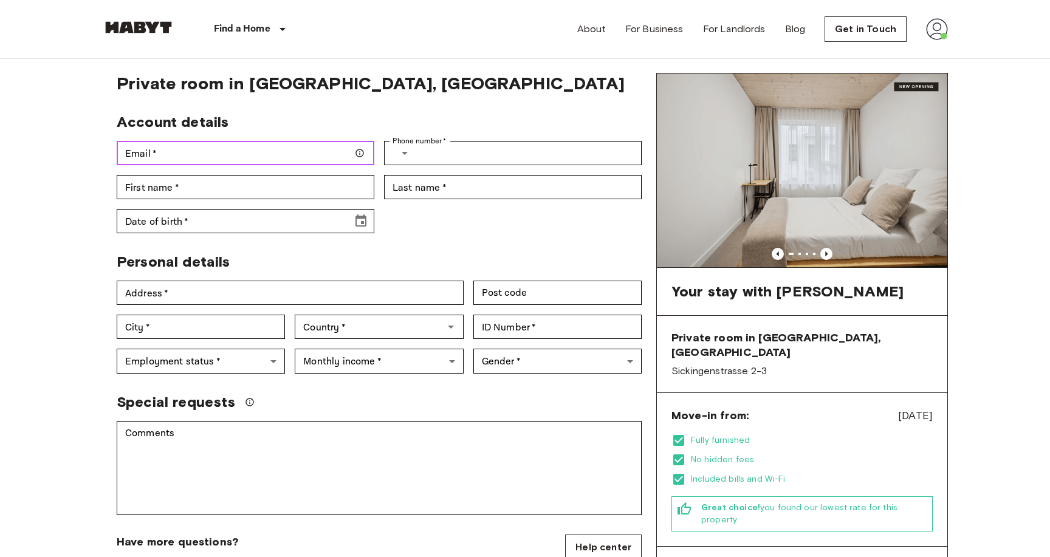
click at [174, 156] on input "Email   *" at bounding box center [246, 153] width 258 height 24
type input "**********"
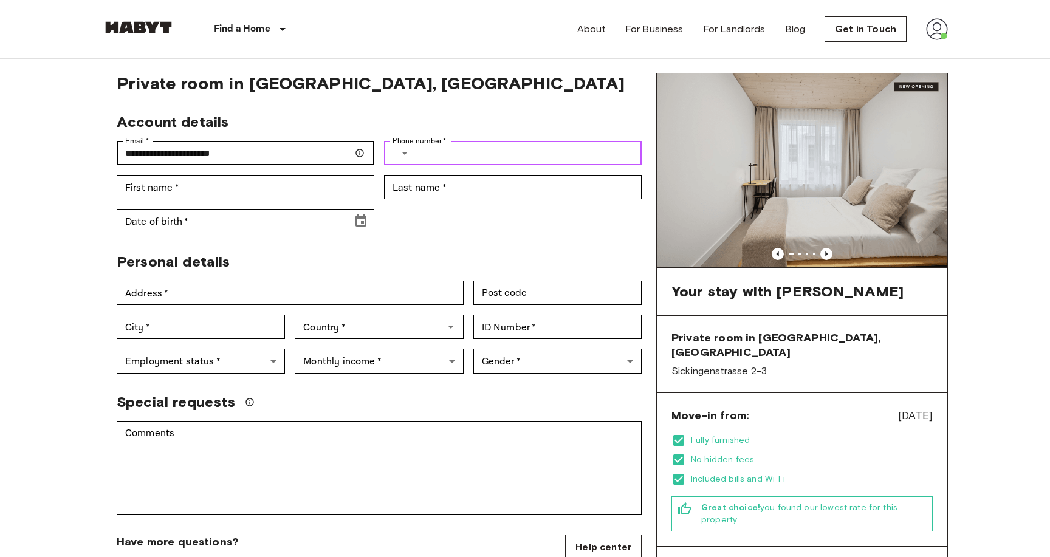
type input "**********"
type input "*****"
type input "******"
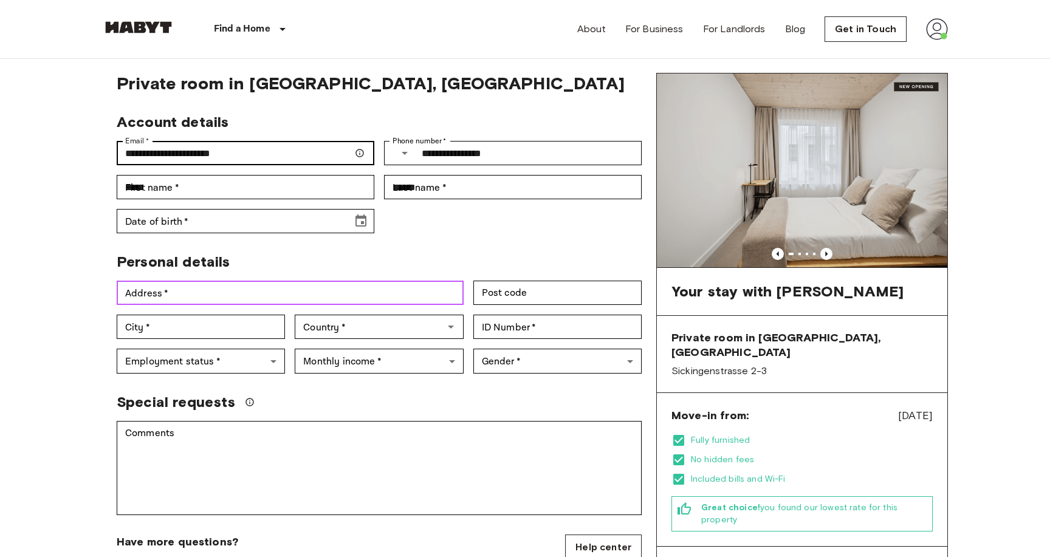
type input "**********"
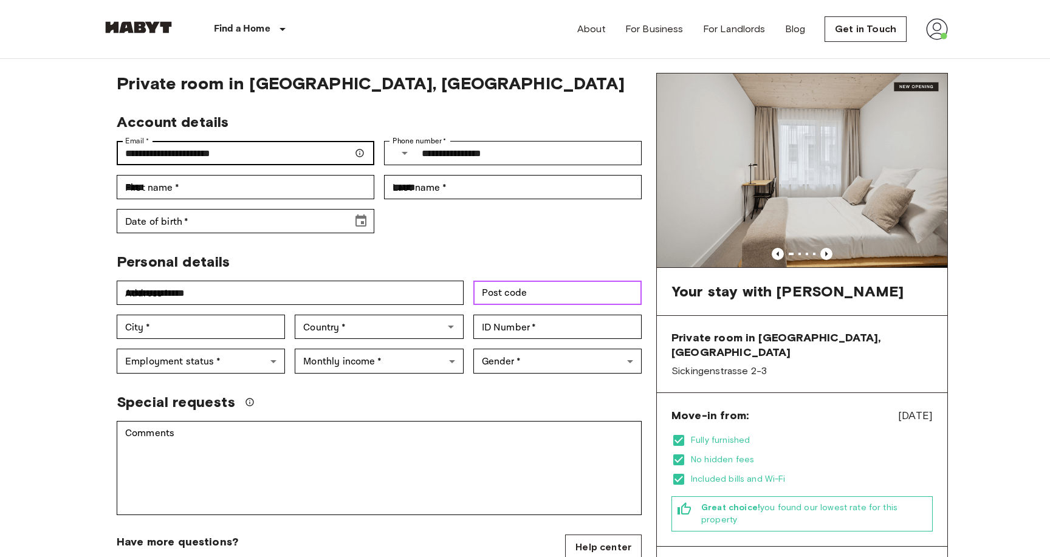
type input "*****"
type input "******"
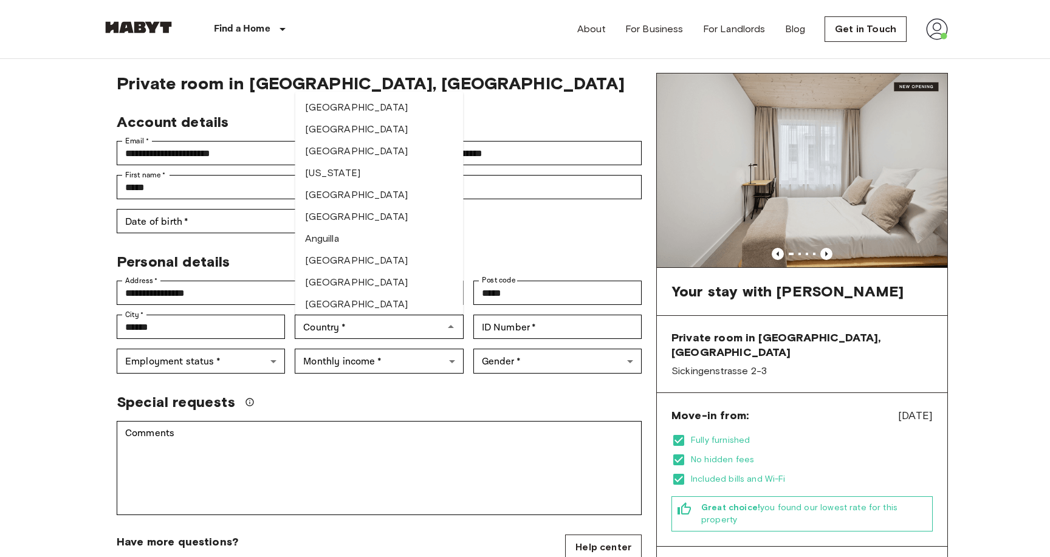
click at [516, 241] on div "**********" at bounding box center [379, 478] width 554 height 810
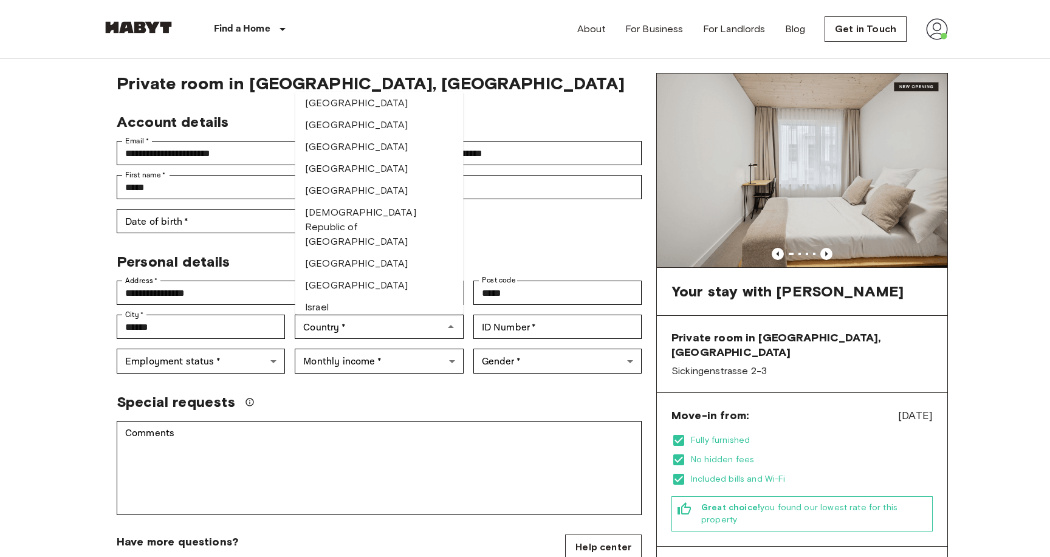
scroll to position [2119, 0]
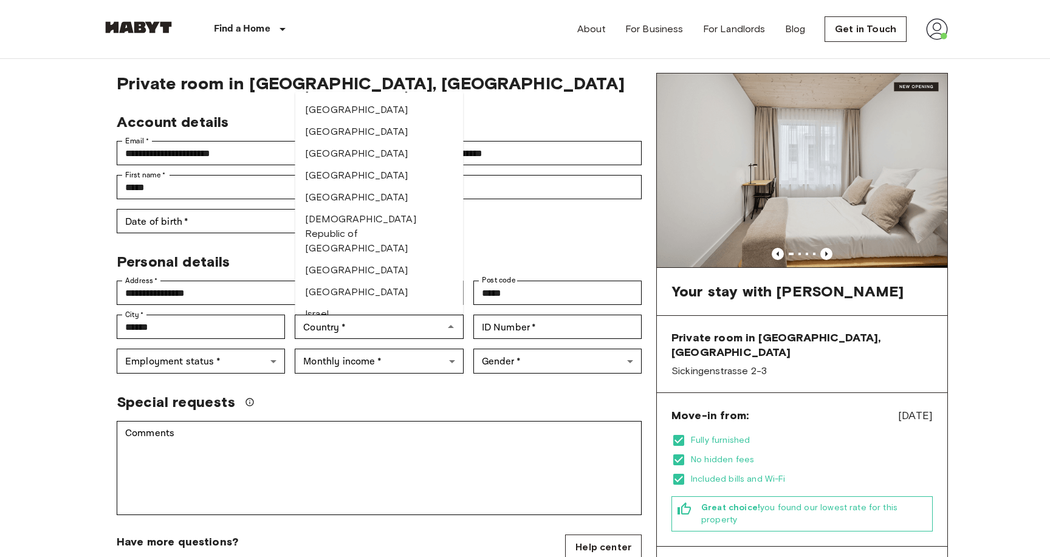
click at [333, 281] on li "[GEOGRAPHIC_DATA]" at bounding box center [379, 292] width 168 height 22
type input "*******"
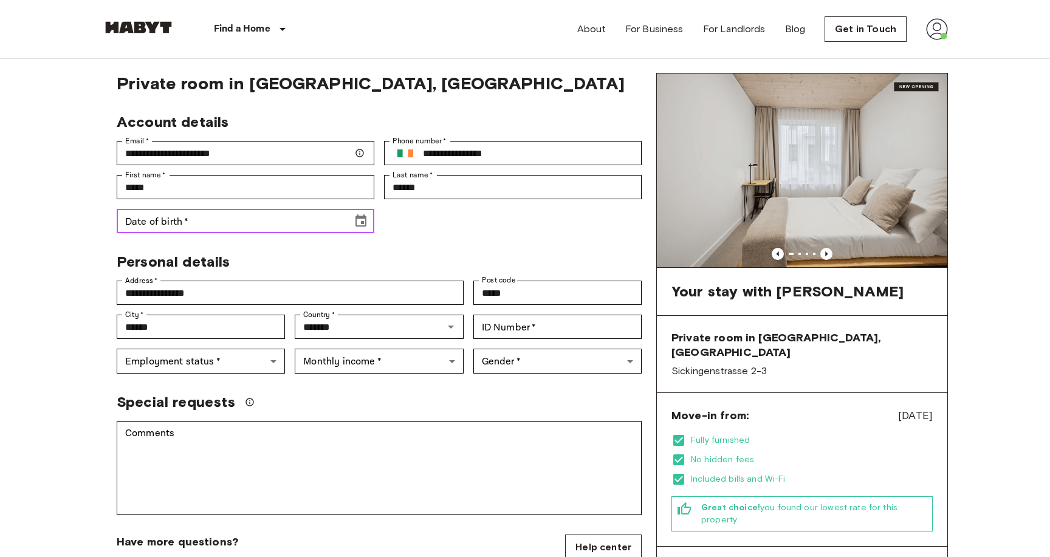
click at [265, 223] on input "Date of birth   *" at bounding box center [230, 221] width 227 height 24
click at [217, 224] on input "**********" at bounding box center [230, 221] width 227 height 24
click at [349, 219] on button "Choose date, selected date is Jul 14, 1919" at bounding box center [361, 221] width 24 height 24
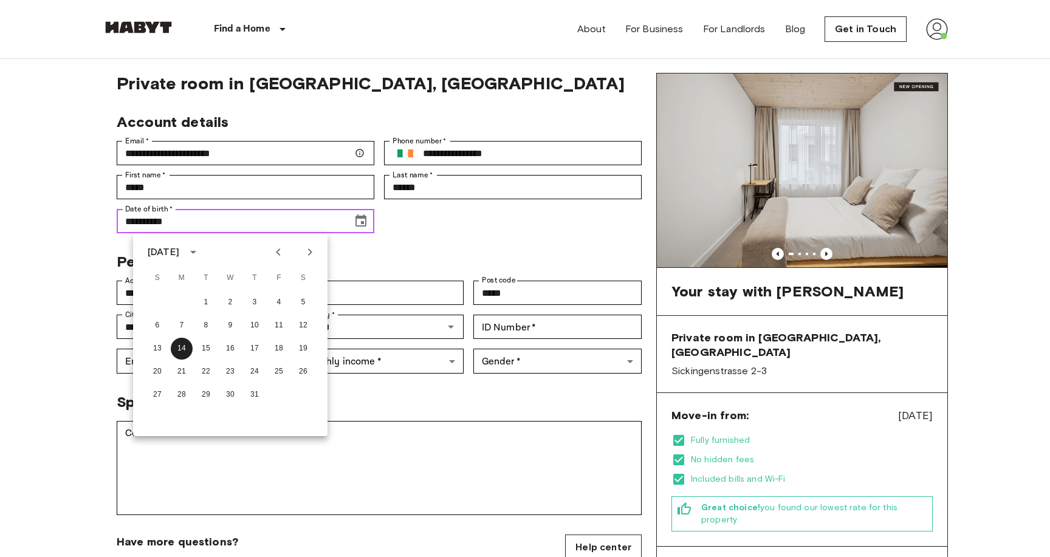
click at [355, 219] on icon "Choose date, selected date is Jul 14, 1919" at bounding box center [360, 220] width 11 height 12
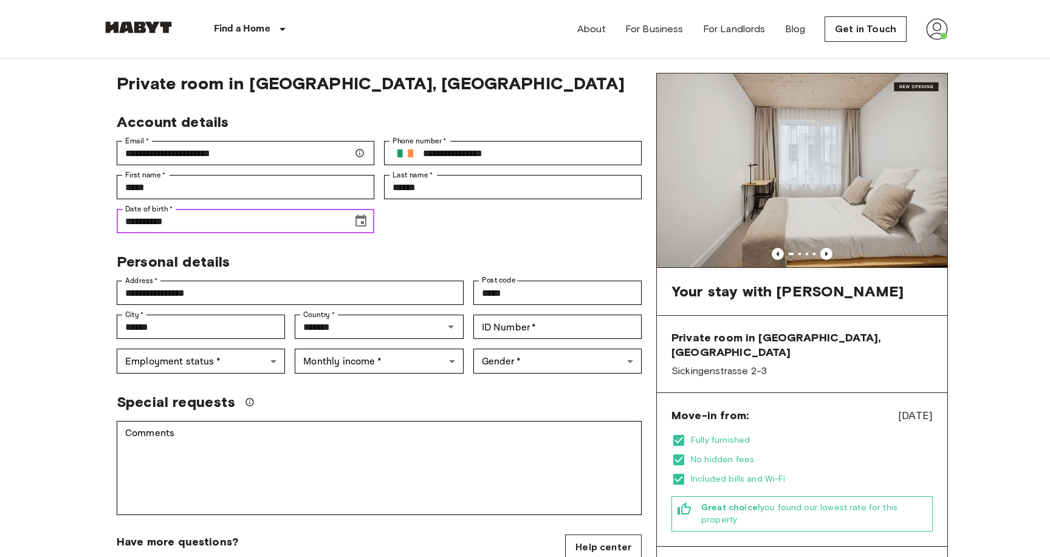
click at [355, 219] on icon "Choose date, selected date is Jul 14, 1919" at bounding box center [360, 220] width 11 height 12
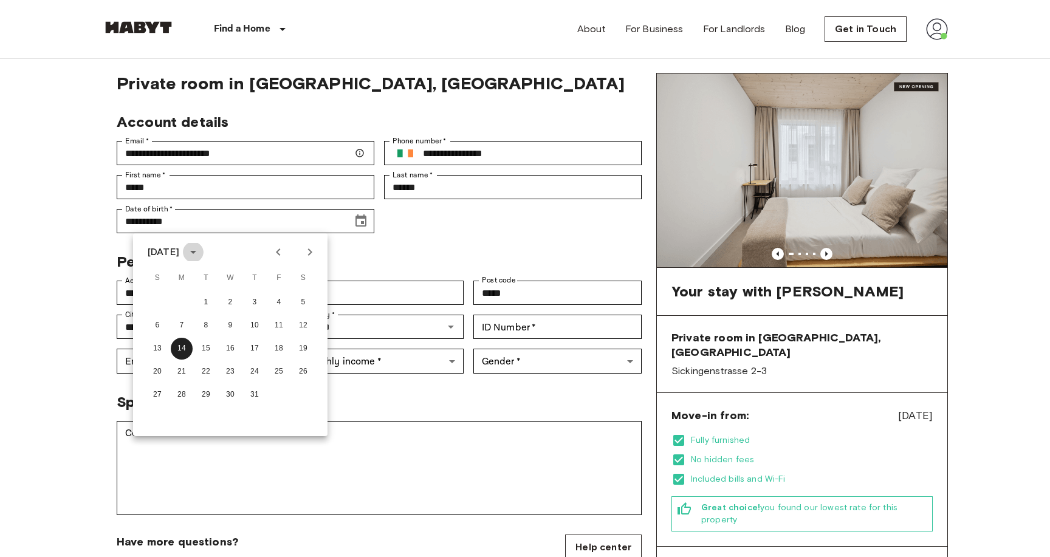
click at [200, 253] on icon "calendar view is open, switch to year view" at bounding box center [193, 252] width 15 height 15
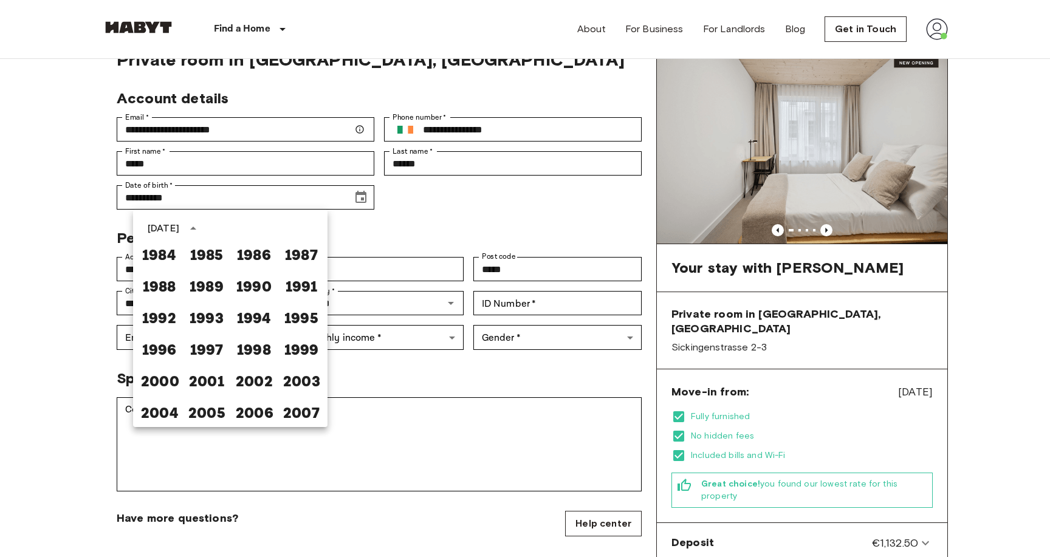
scroll to position [58, 0]
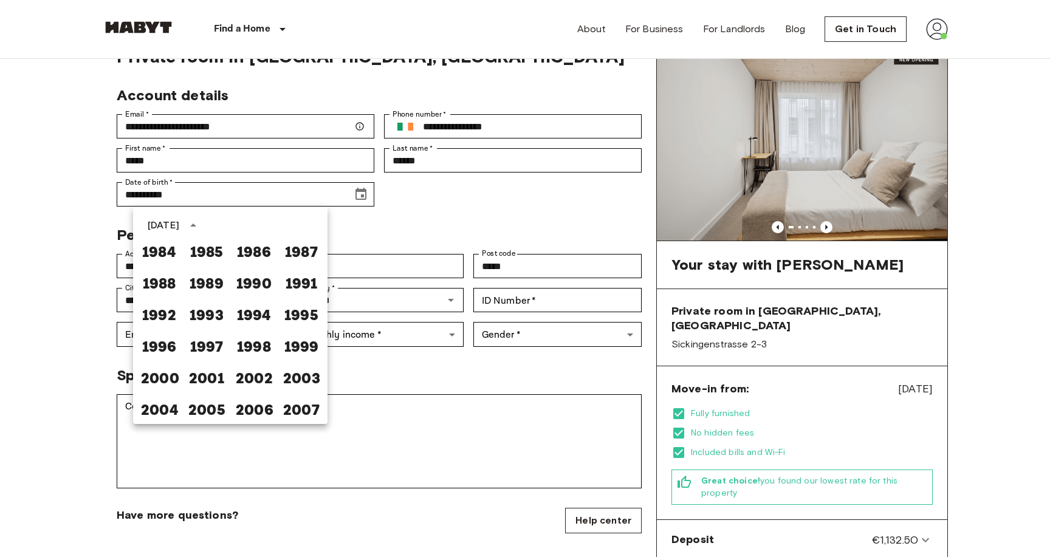
click at [152, 391] on div "2000" at bounding box center [158, 377] width 47 height 32
click at [163, 377] on button "2000" at bounding box center [159, 377] width 44 height 22
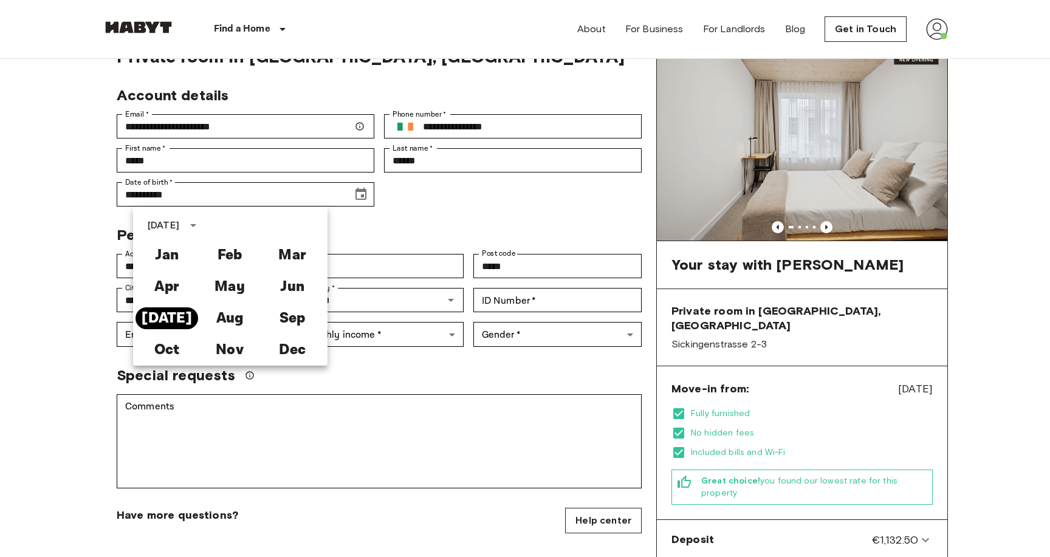
click at [176, 321] on button "[DATE]" at bounding box center [166, 318] width 63 height 22
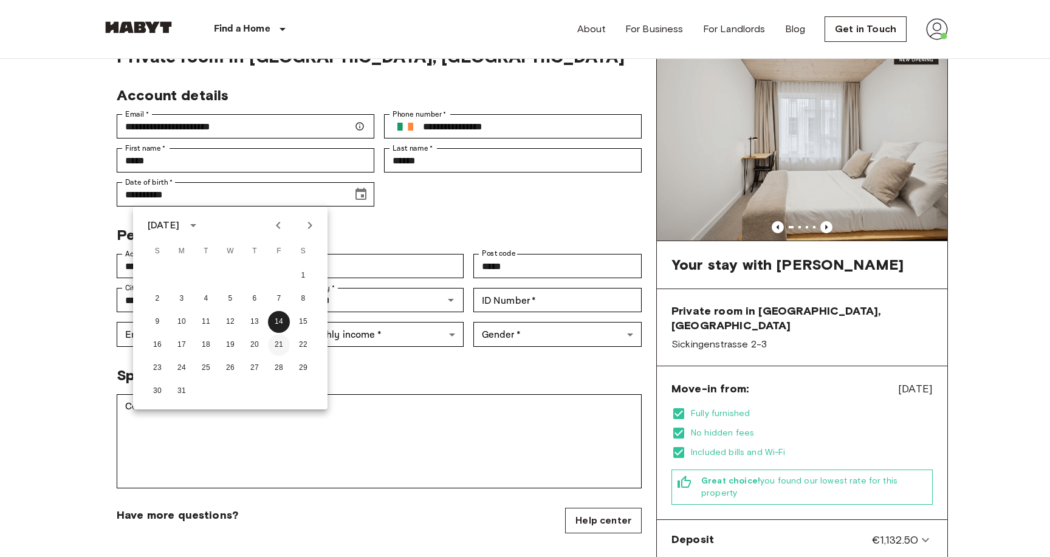
click at [271, 345] on button "21" at bounding box center [279, 345] width 22 height 22
type input "**********"
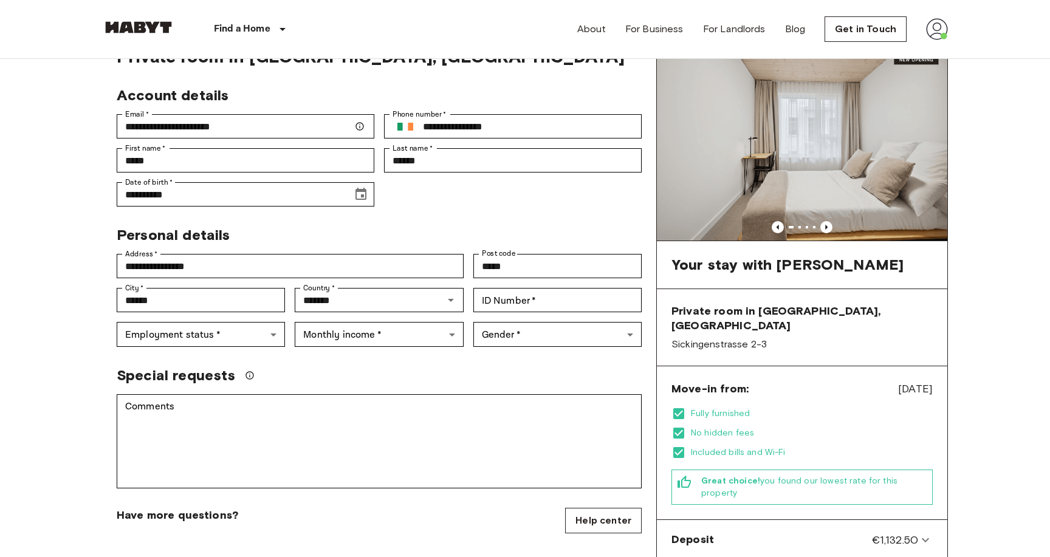
click at [292, 224] on div "Personal details" at bounding box center [374, 230] width 535 height 28
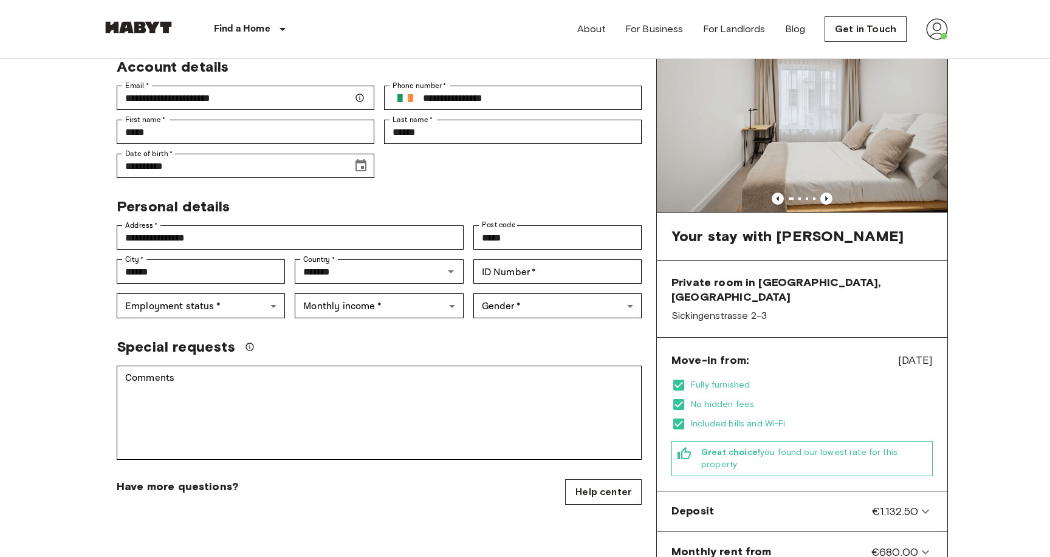
scroll to position [91, 0]
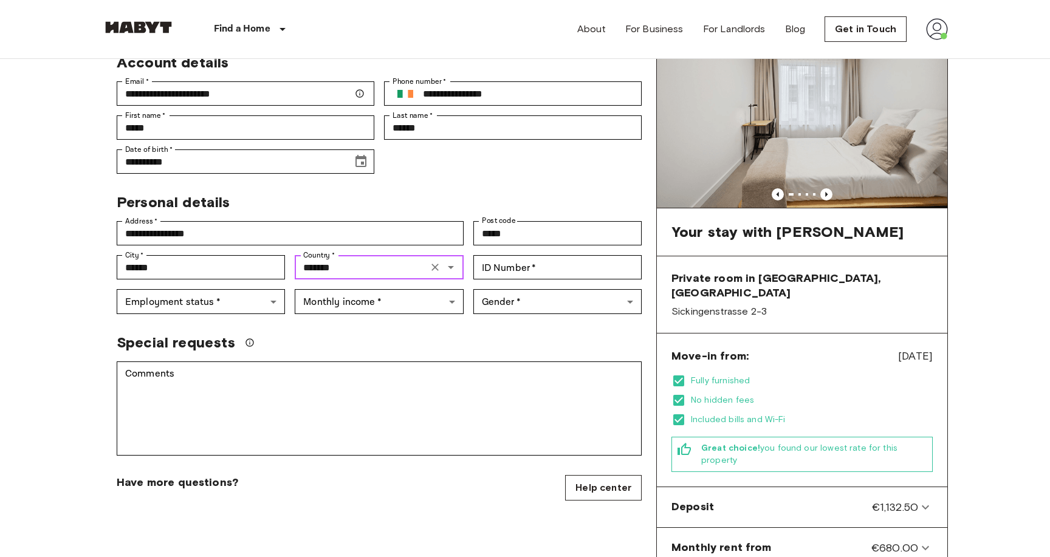
click at [386, 273] on input "*******" at bounding box center [360, 267] width 125 height 17
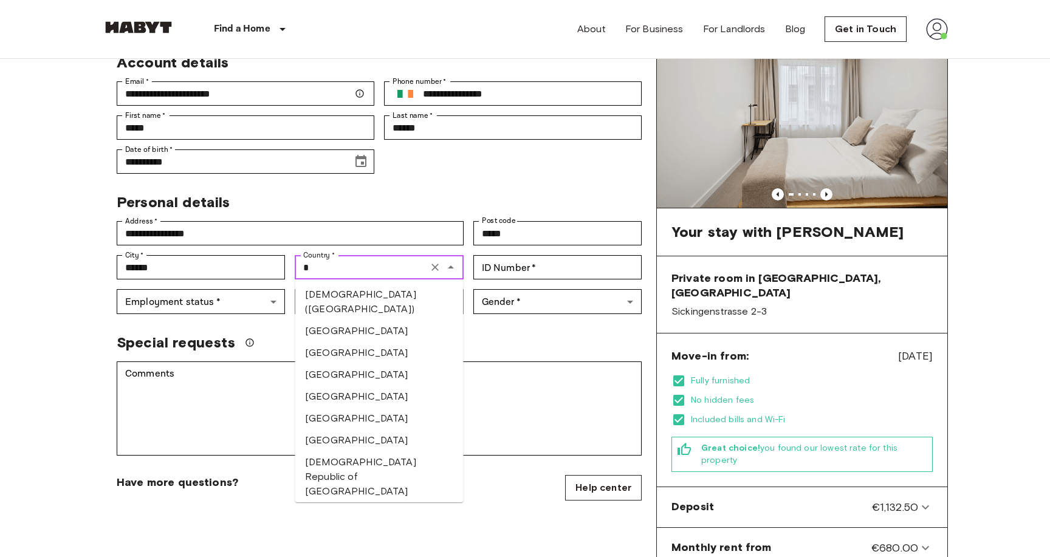
scroll to position [0, 0]
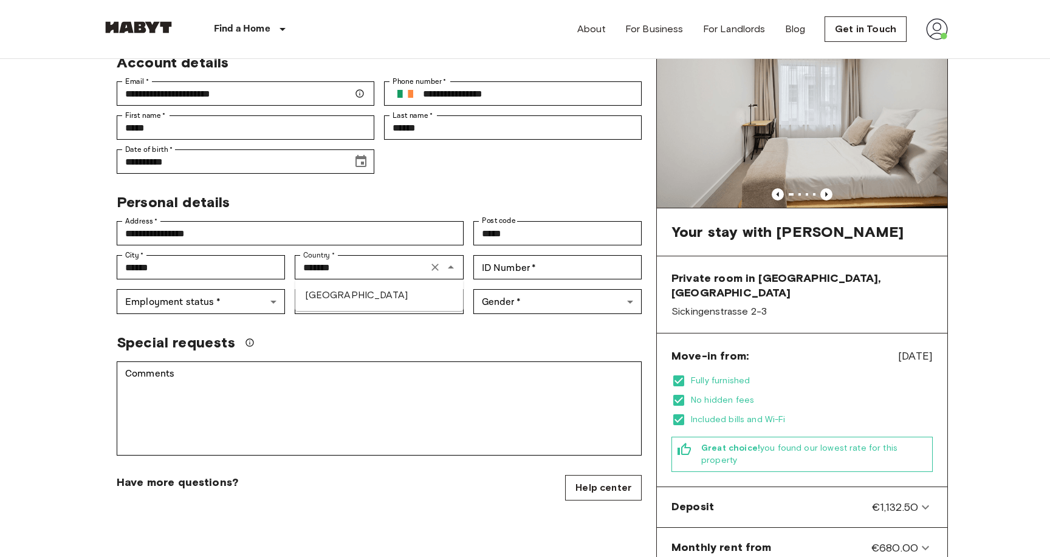
type input "*******"
click at [503, 327] on div "Special requests" at bounding box center [374, 338] width 535 height 28
click at [524, 261] on div "ID Number   * ID Number   *" at bounding box center [557, 267] width 168 height 24
click at [519, 252] on div "ID Number   * ID Number   *" at bounding box center [553, 262] width 178 height 34
click at [518, 258] on div "ID Number   * ID Number   *" at bounding box center [557, 267] width 168 height 24
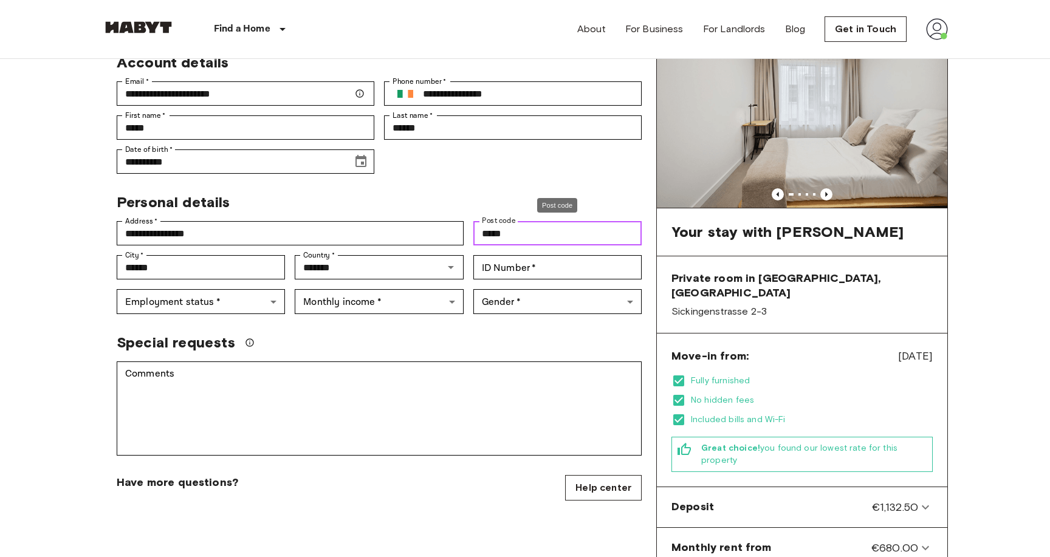
click at [561, 243] on input "*****" at bounding box center [557, 233] width 168 height 24
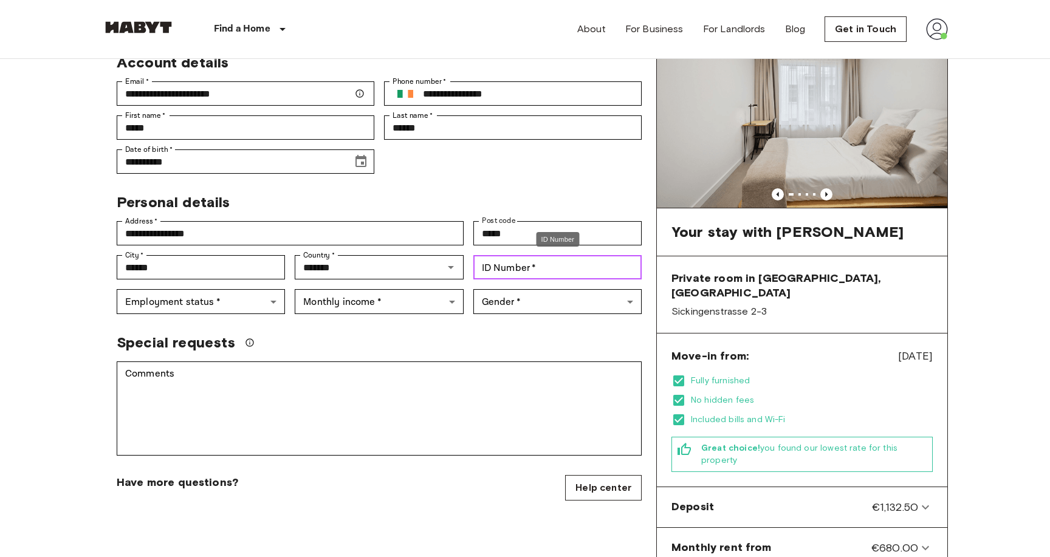
click at [507, 266] on input "ID Number   *" at bounding box center [557, 267] width 168 height 24
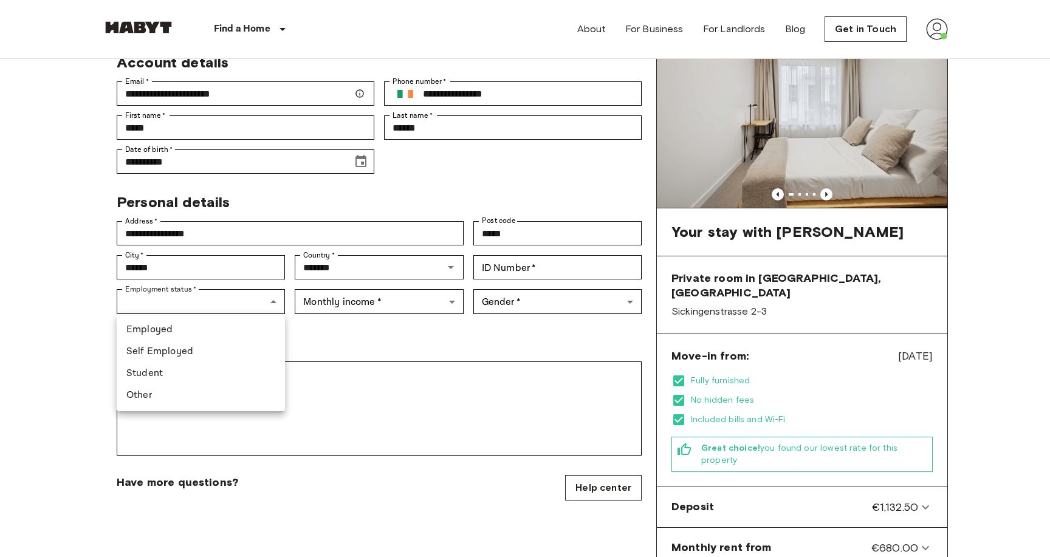
click at [183, 332] on li "Employed" at bounding box center [201, 330] width 168 height 22
type input "********"
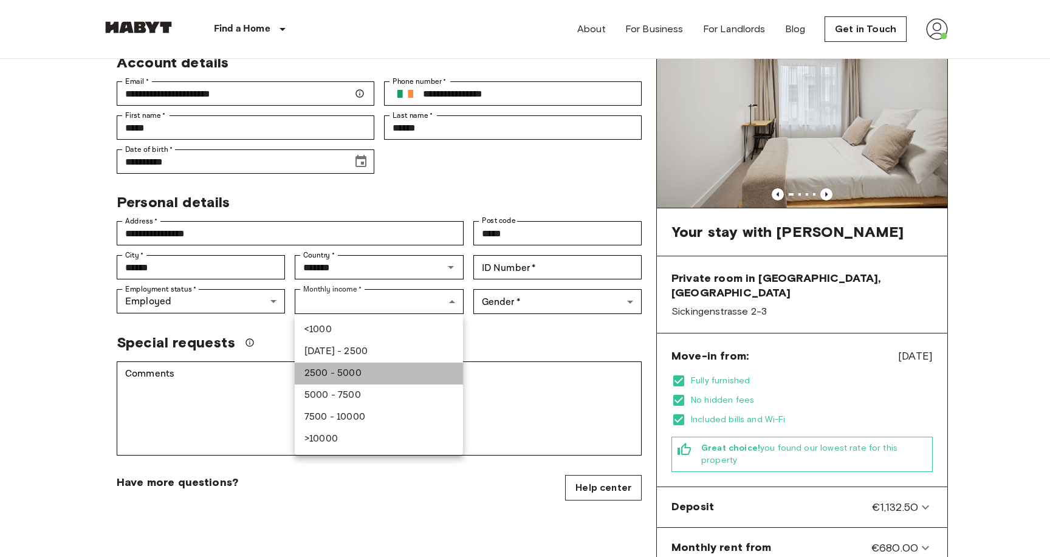
click at [355, 372] on li "2500 - 5000" at bounding box center [379, 374] width 168 height 22
type input "******"
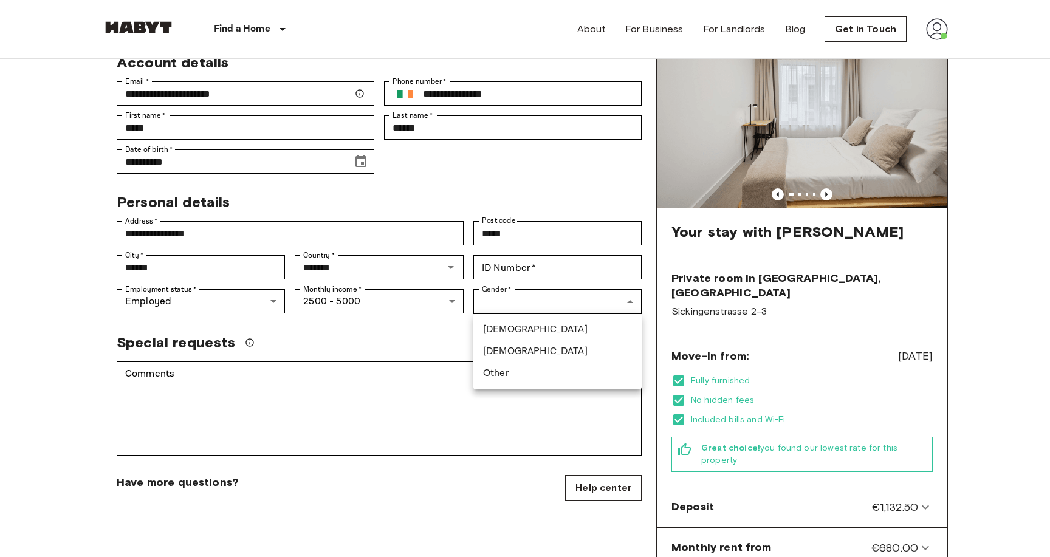
click at [511, 324] on li "[DEMOGRAPHIC_DATA]" at bounding box center [557, 330] width 168 height 22
type input "****"
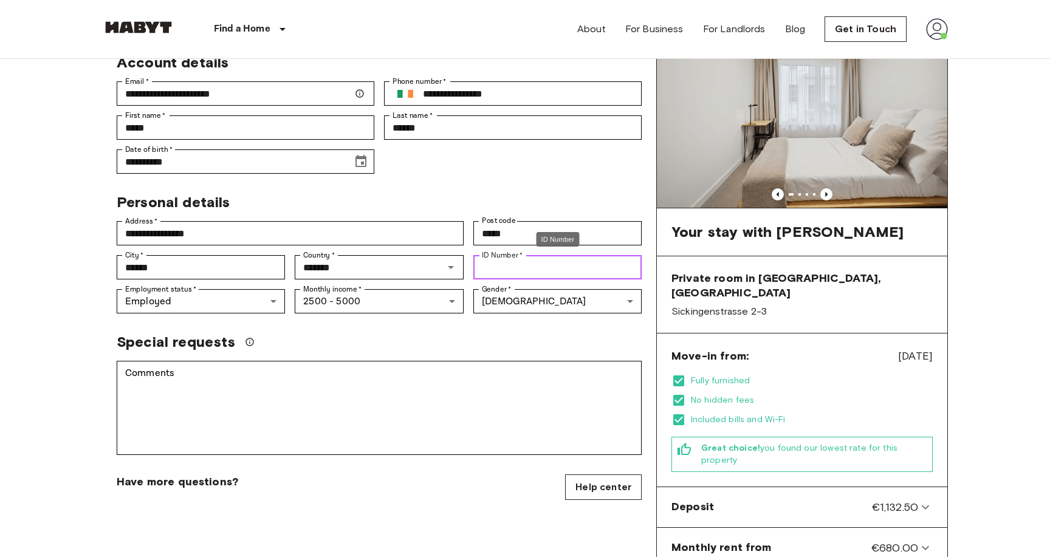
click at [520, 270] on input "ID Number   *" at bounding box center [557, 267] width 168 height 24
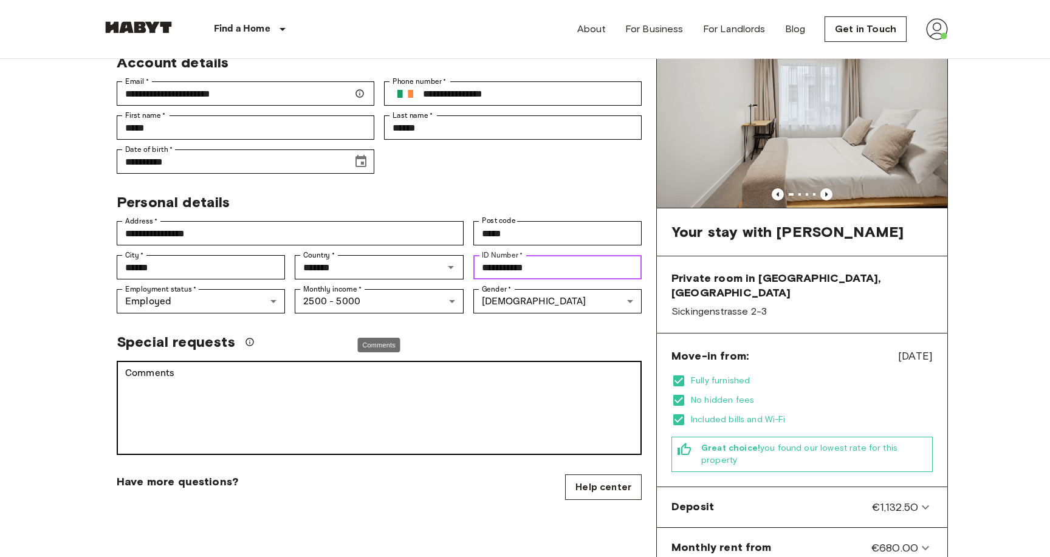
type input "**********"
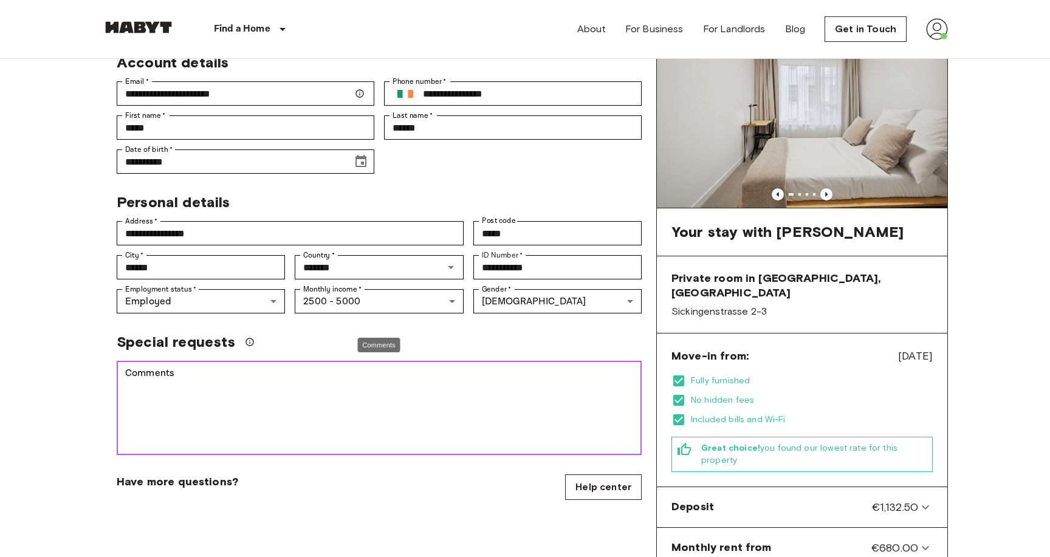
click at [415, 402] on textarea "Comments" at bounding box center [379, 408] width 508 height 84
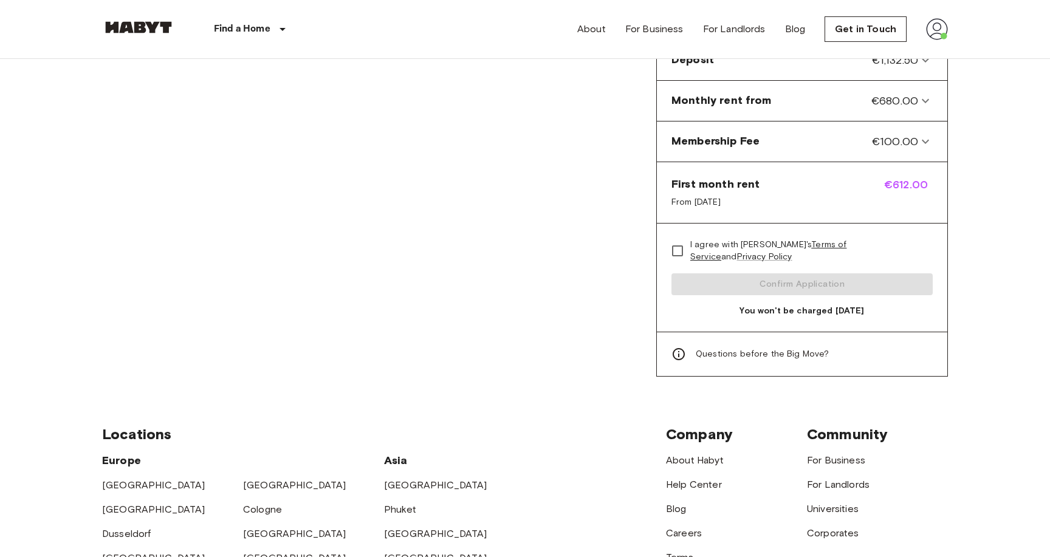
scroll to position [525, 0]
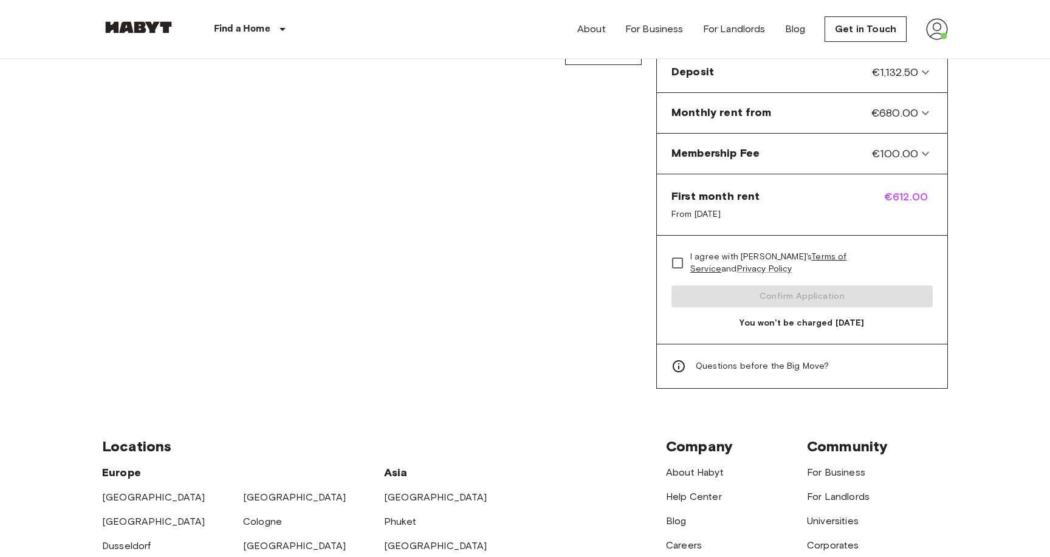
type textarea "**********"
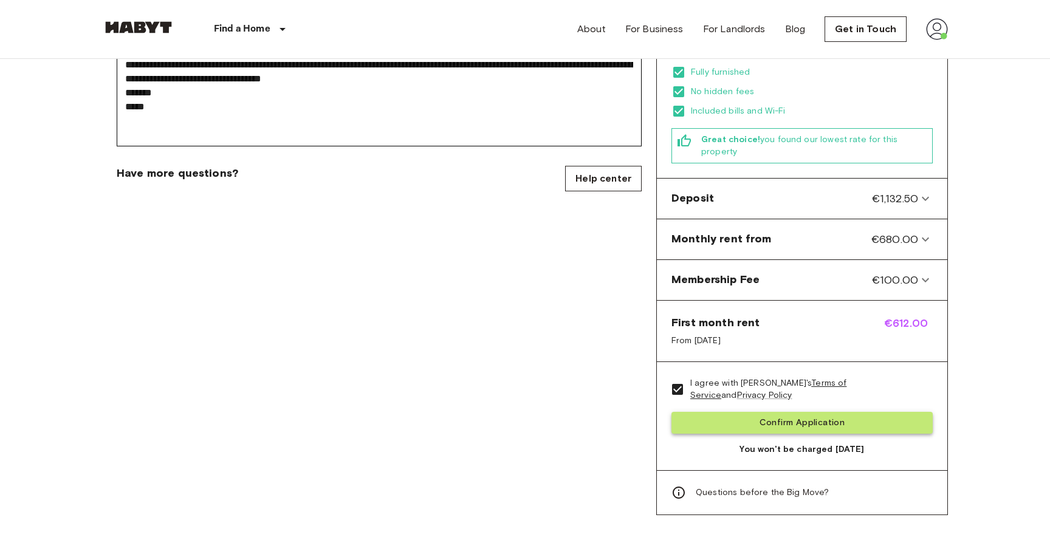
scroll to position [415, 0]
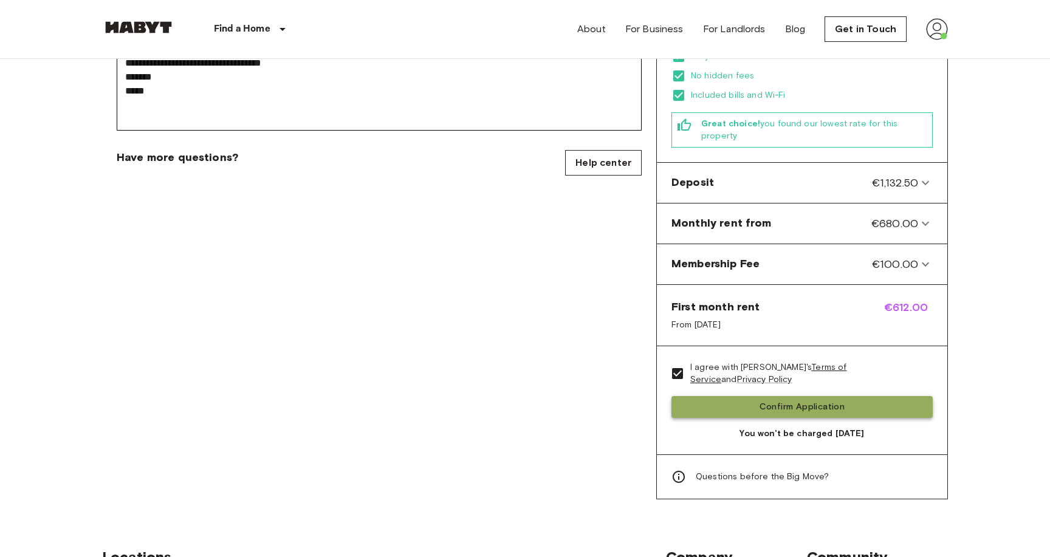
click at [796, 396] on button "Confirm Application" at bounding box center [801, 407] width 261 height 22
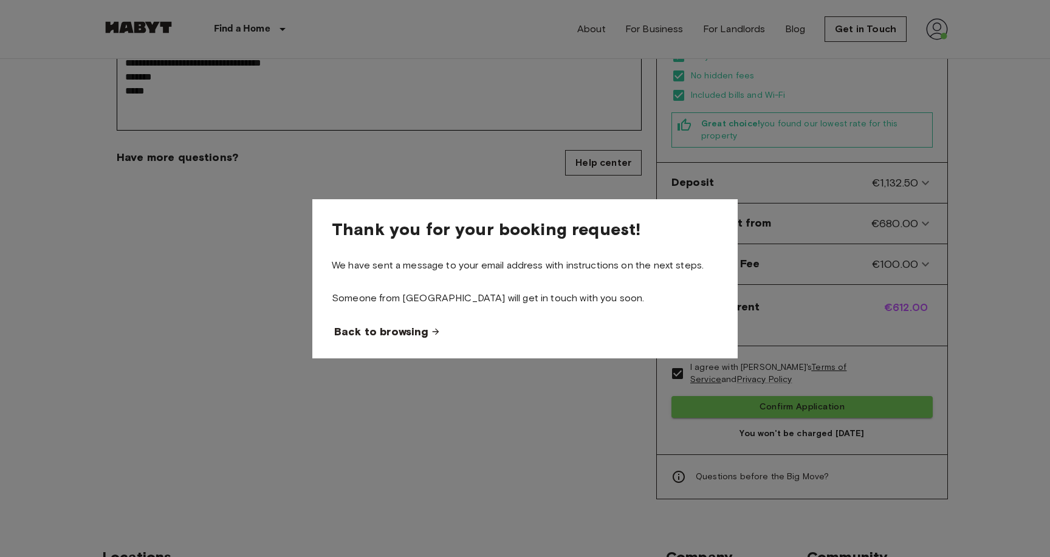
click at [367, 338] on span "Back to browsing" at bounding box center [381, 331] width 94 height 15
